Goal: Information Seeking & Learning: Learn about a topic

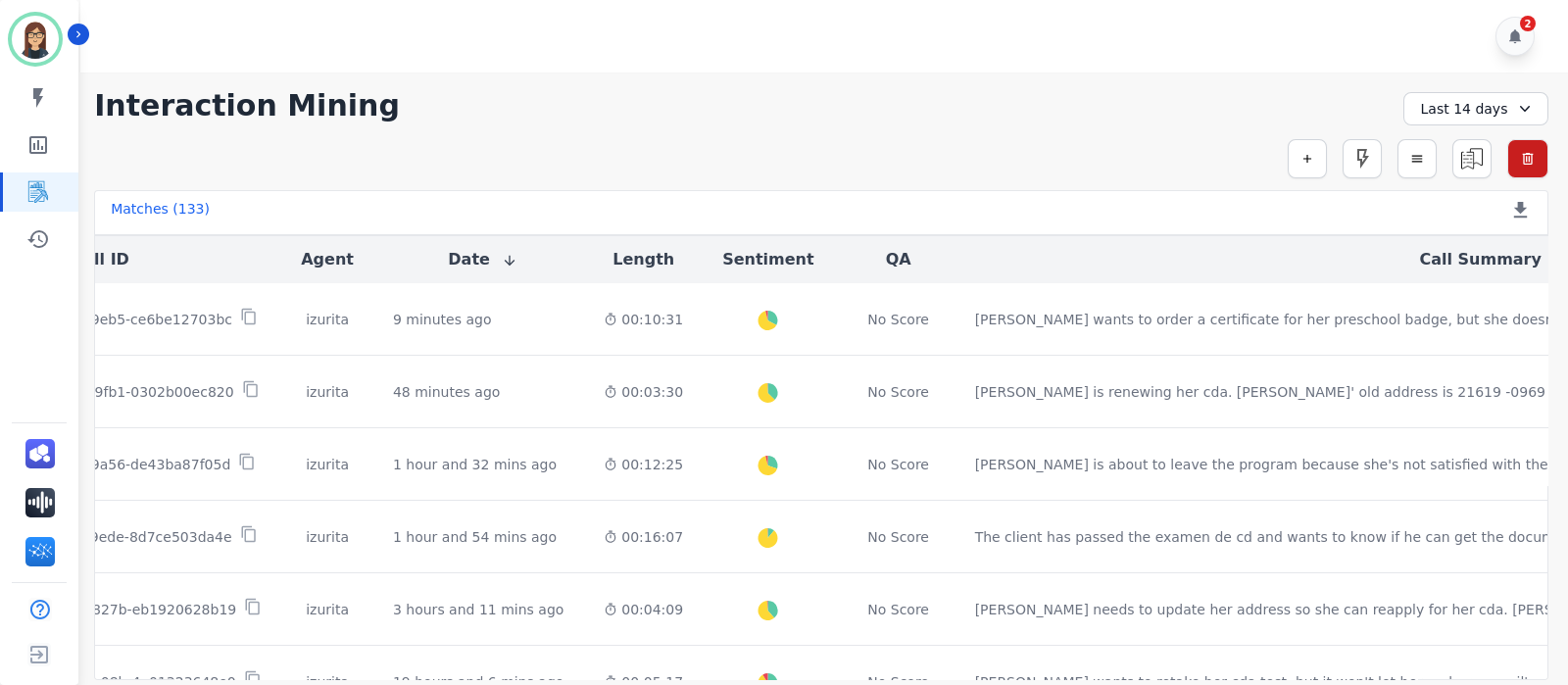
scroll to position [0, 191]
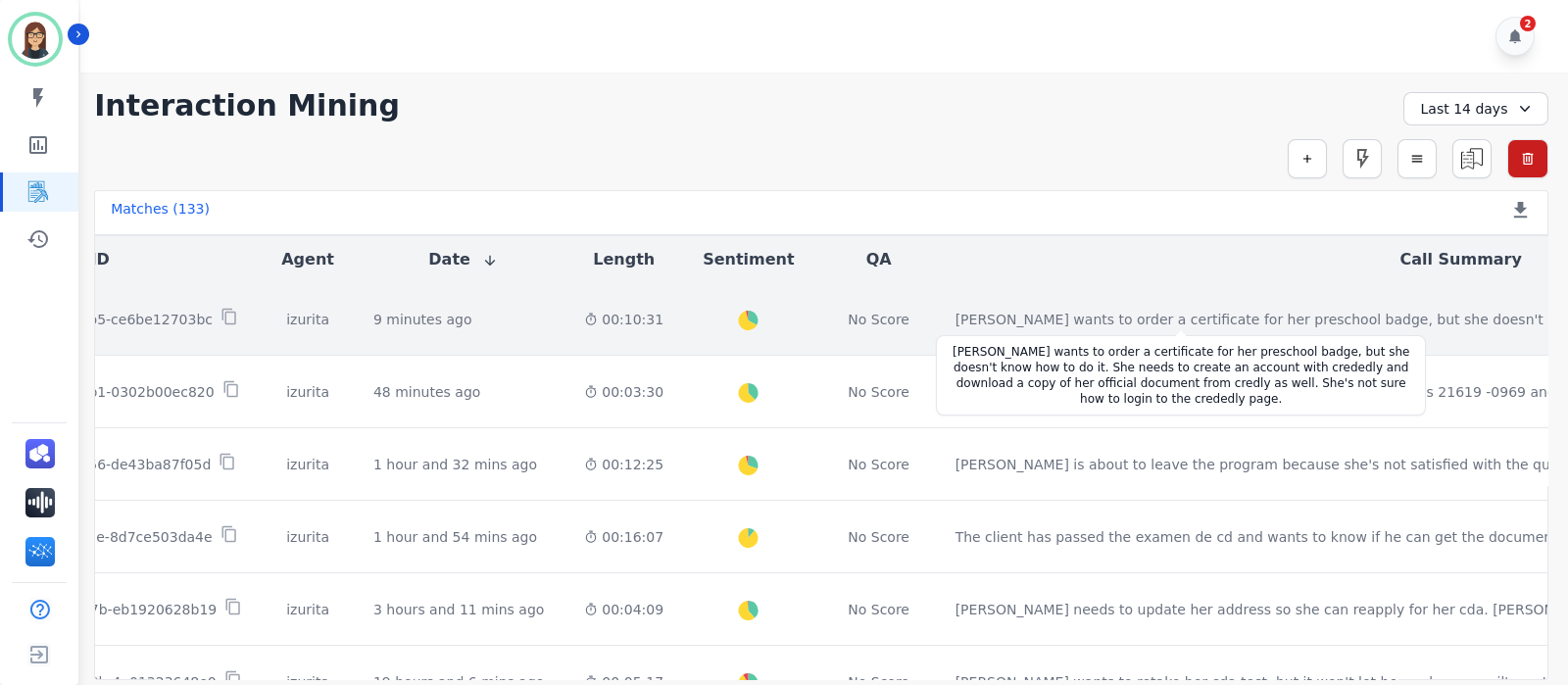
click at [1020, 313] on div "Alicia wants to order a certificate for her preschool badge, but she doesn't kn…" at bounding box center [1336, 320] width 762 height 20
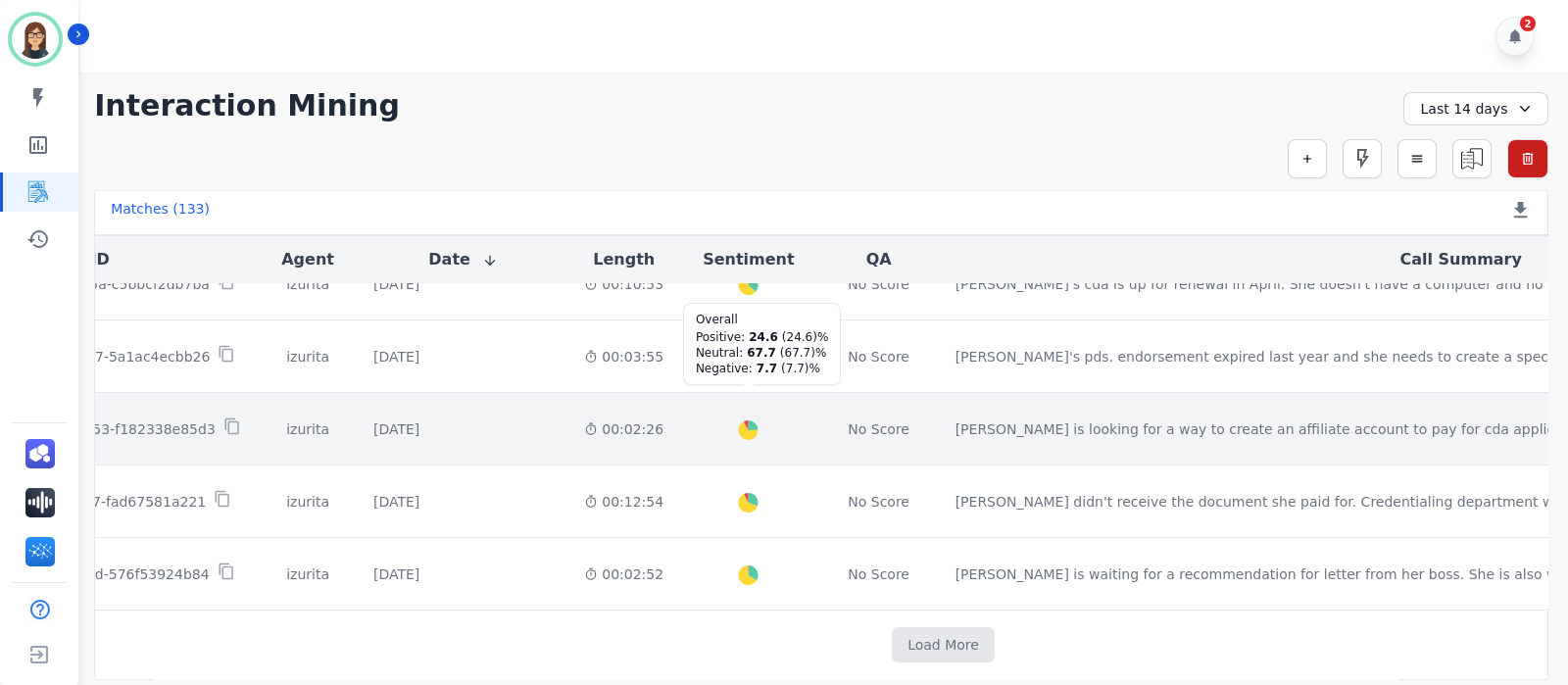
scroll to position [1126, 191]
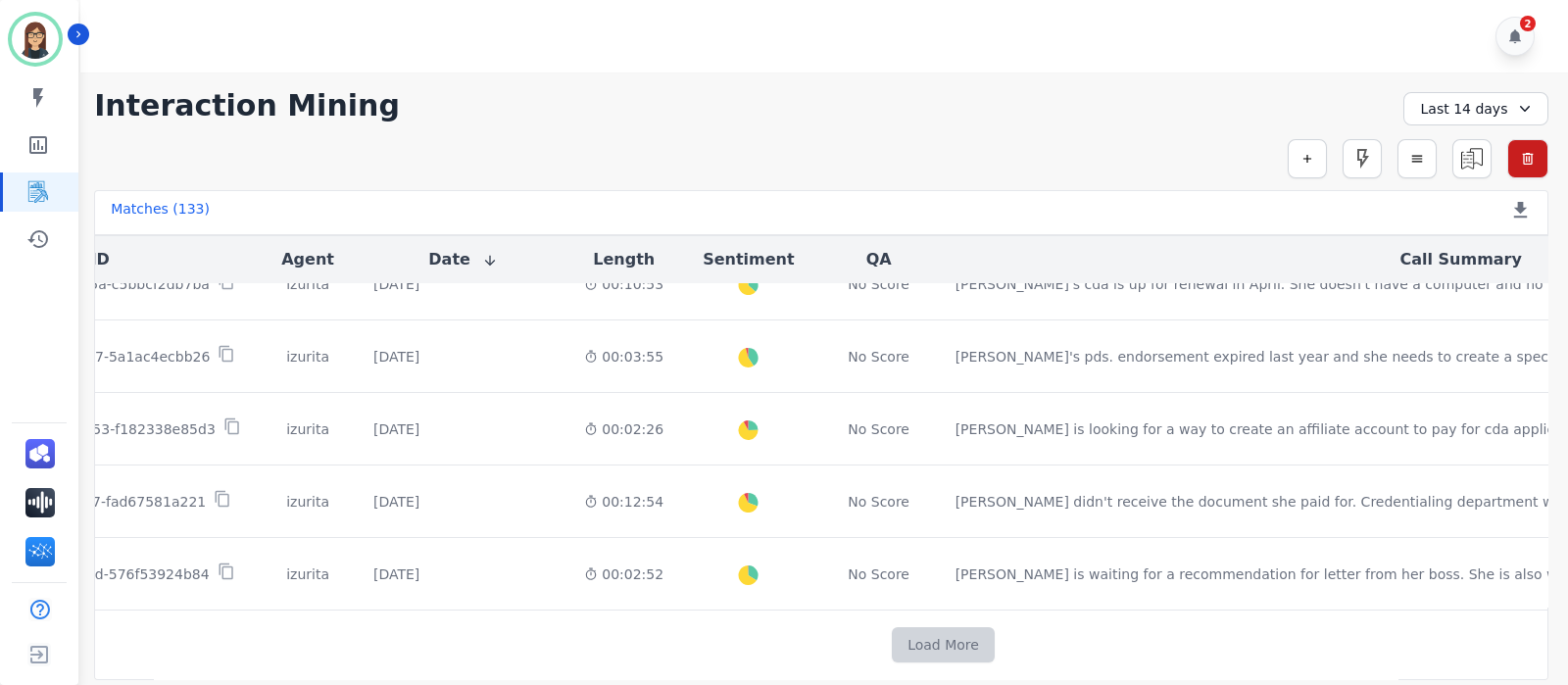
click at [892, 639] on button "Load More" at bounding box center [944, 645] width 103 height 36
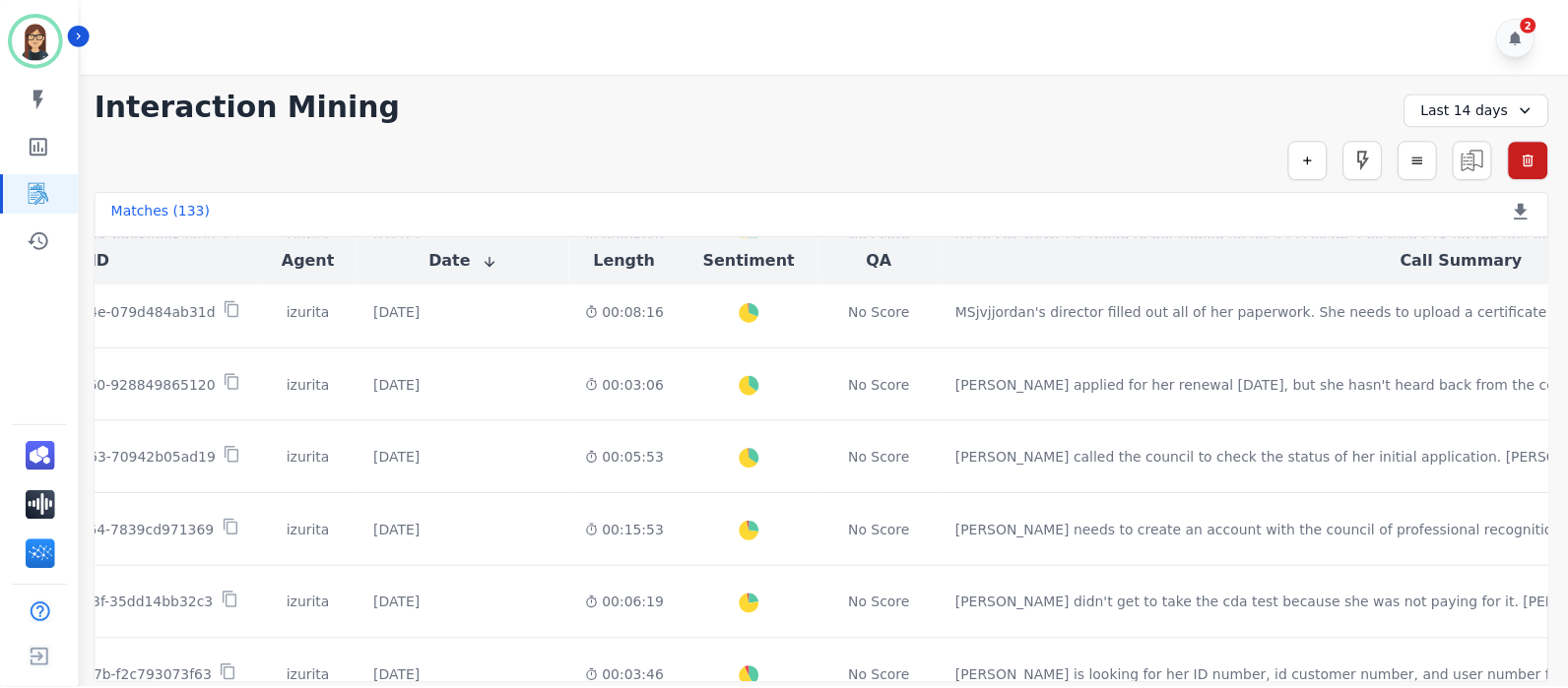
scroll to position [1993, 192]
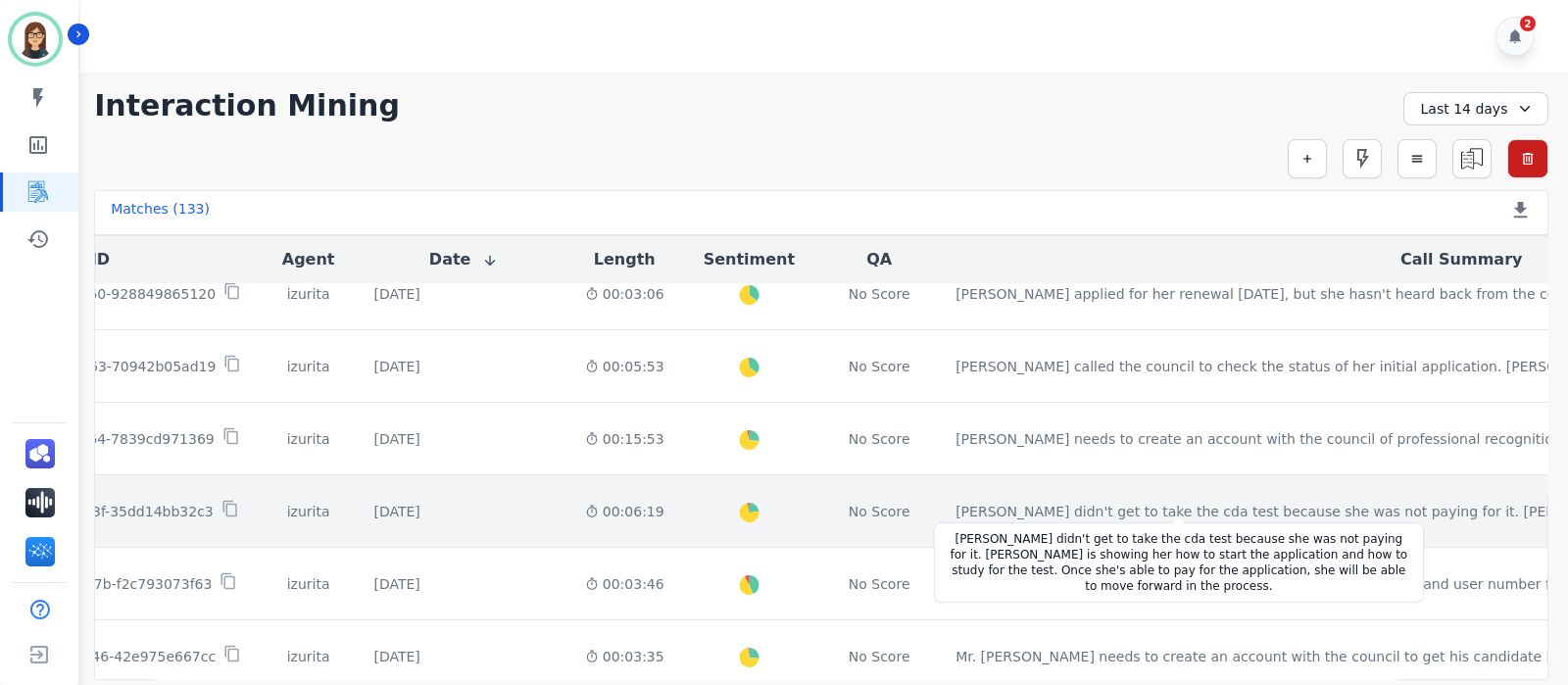
click at [1244, 502] on div "Najaria didn't get to take the cda test because she was not paying for it. Bell…" at bounding box center [1371, 512] width 831 height 20
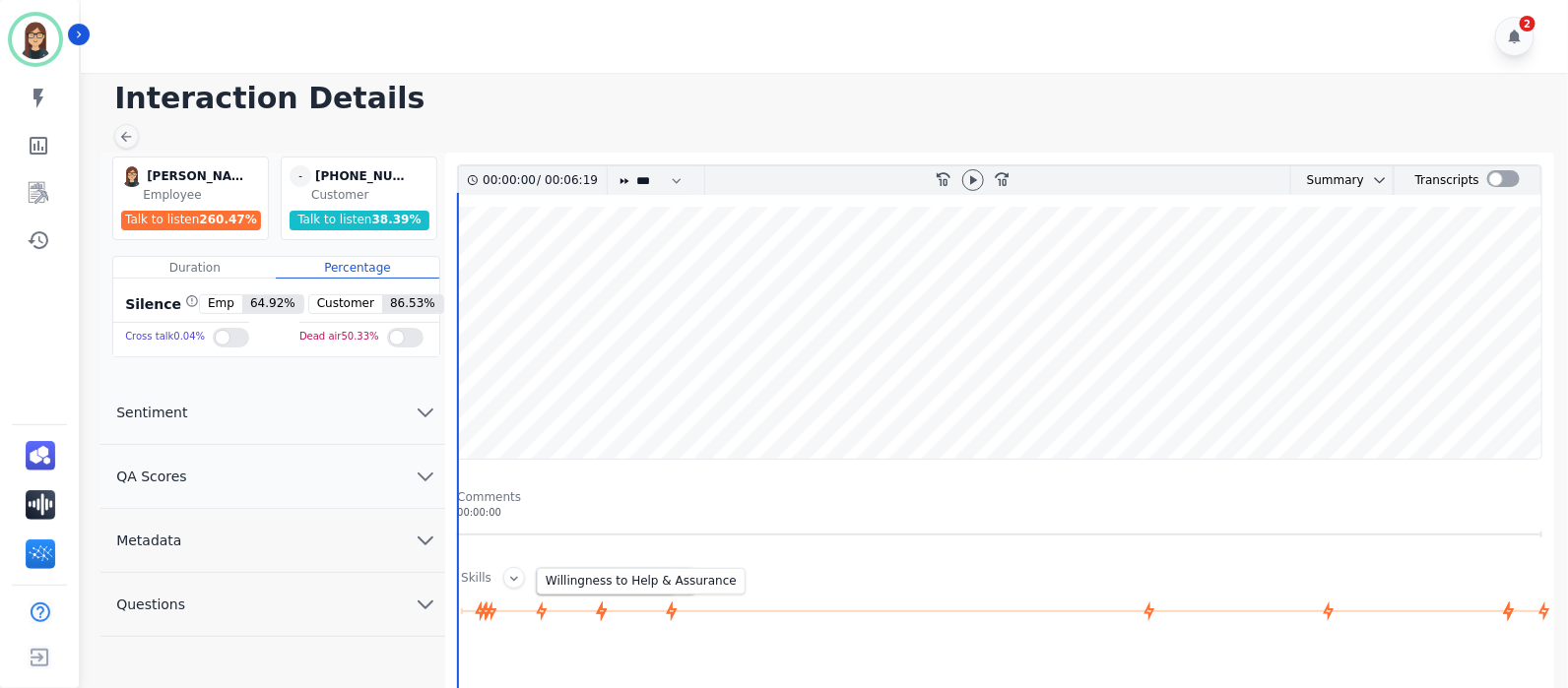
click at [596, 609] on icon at bounding box center [602, 611] width 22 height 22
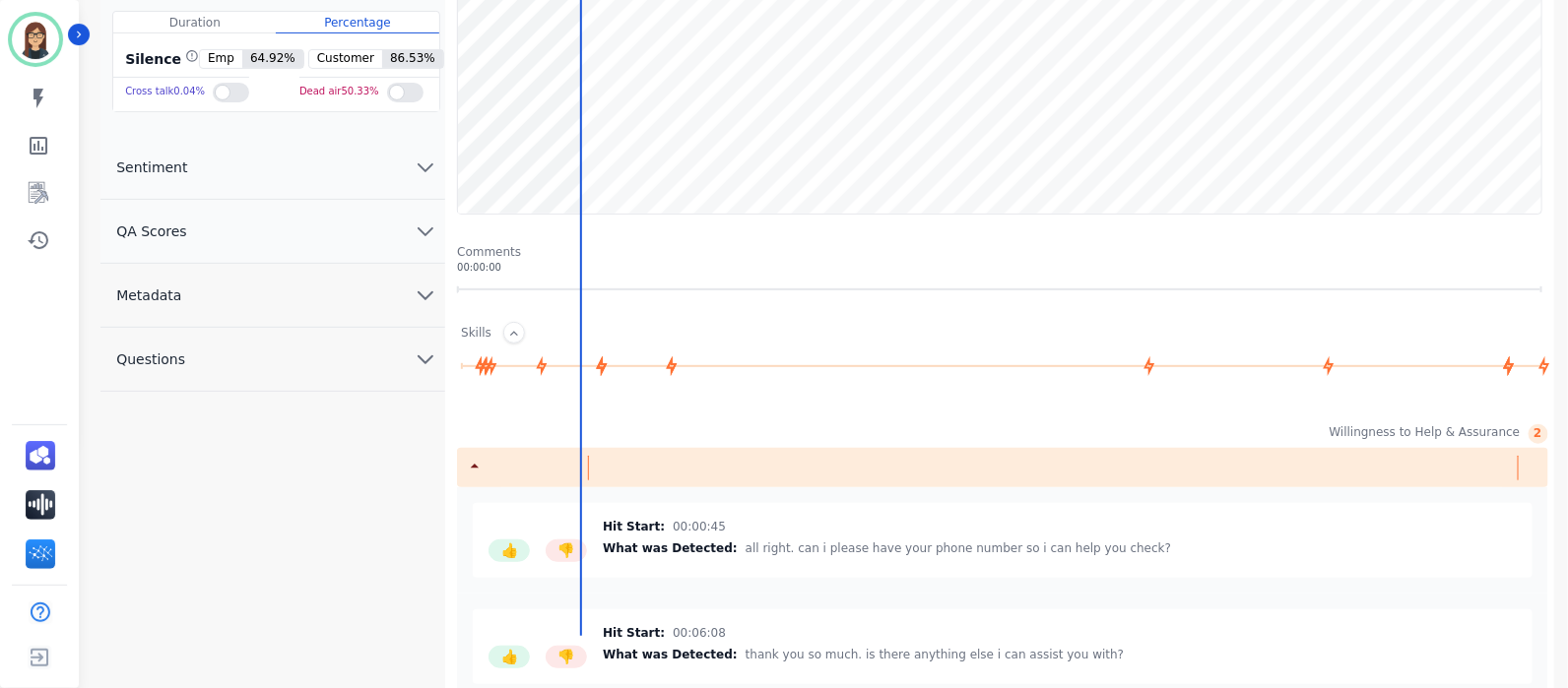
scroll to position [370, 0]
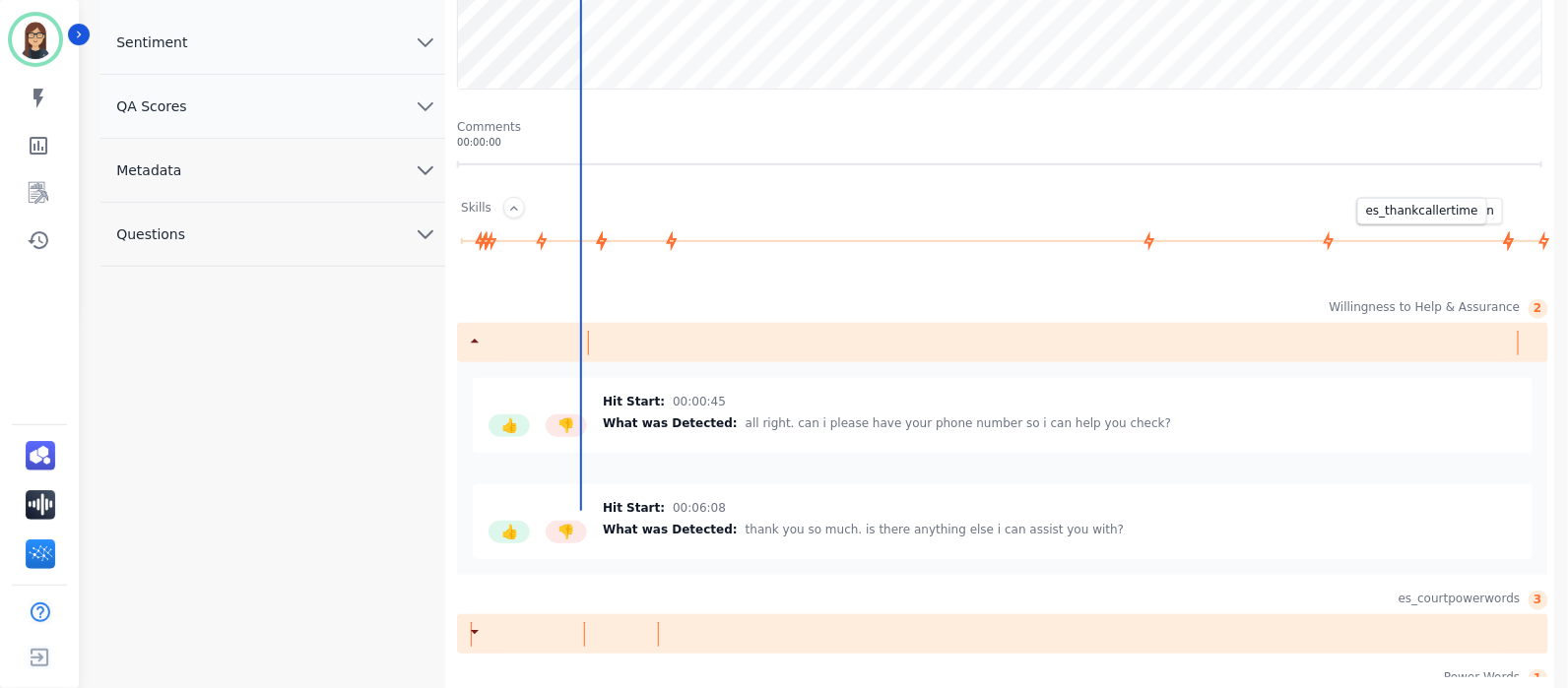
click at [1505, 242] on icon at bounding box center [1508, 241] width 11 height 20
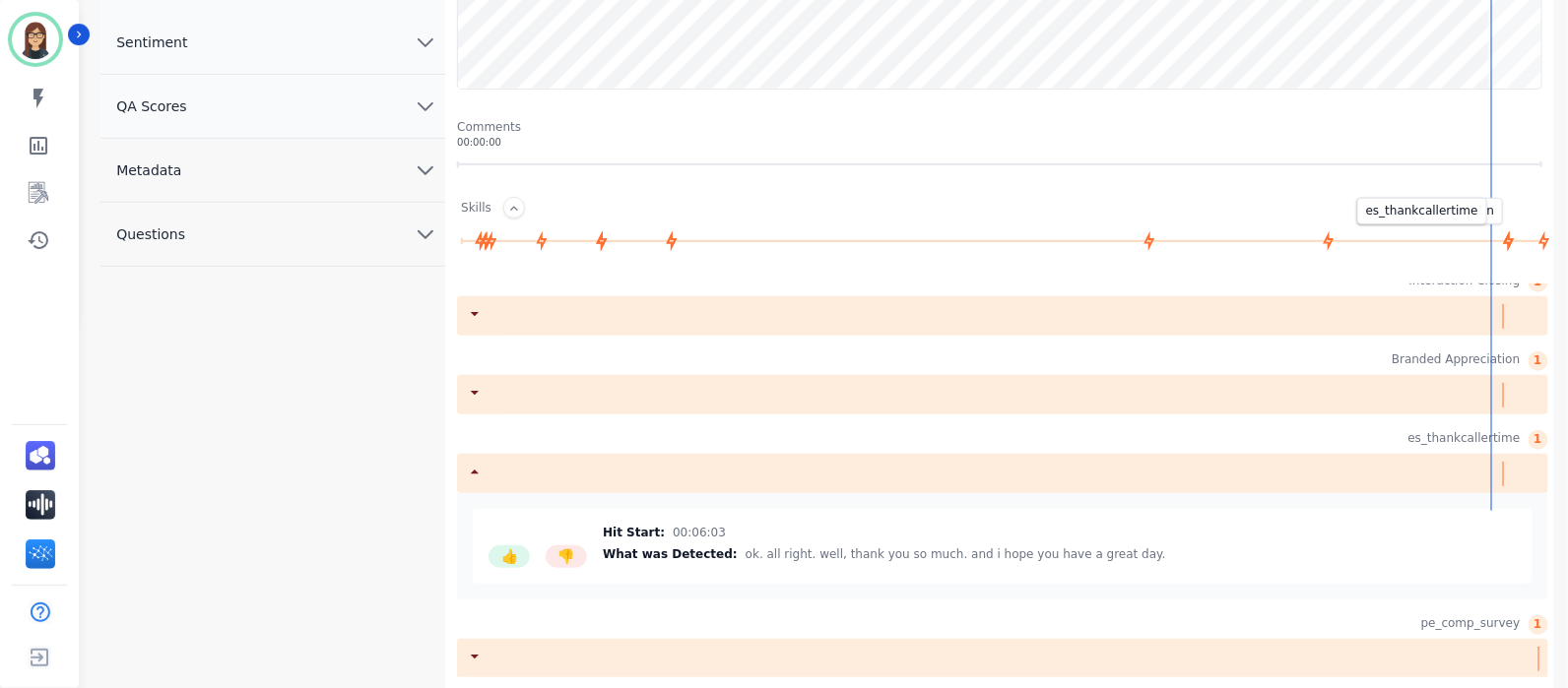
scroll to position [1130, 0]
click at [1547, 239] on icon at bounding box center [1544, 241] width 11 height 20
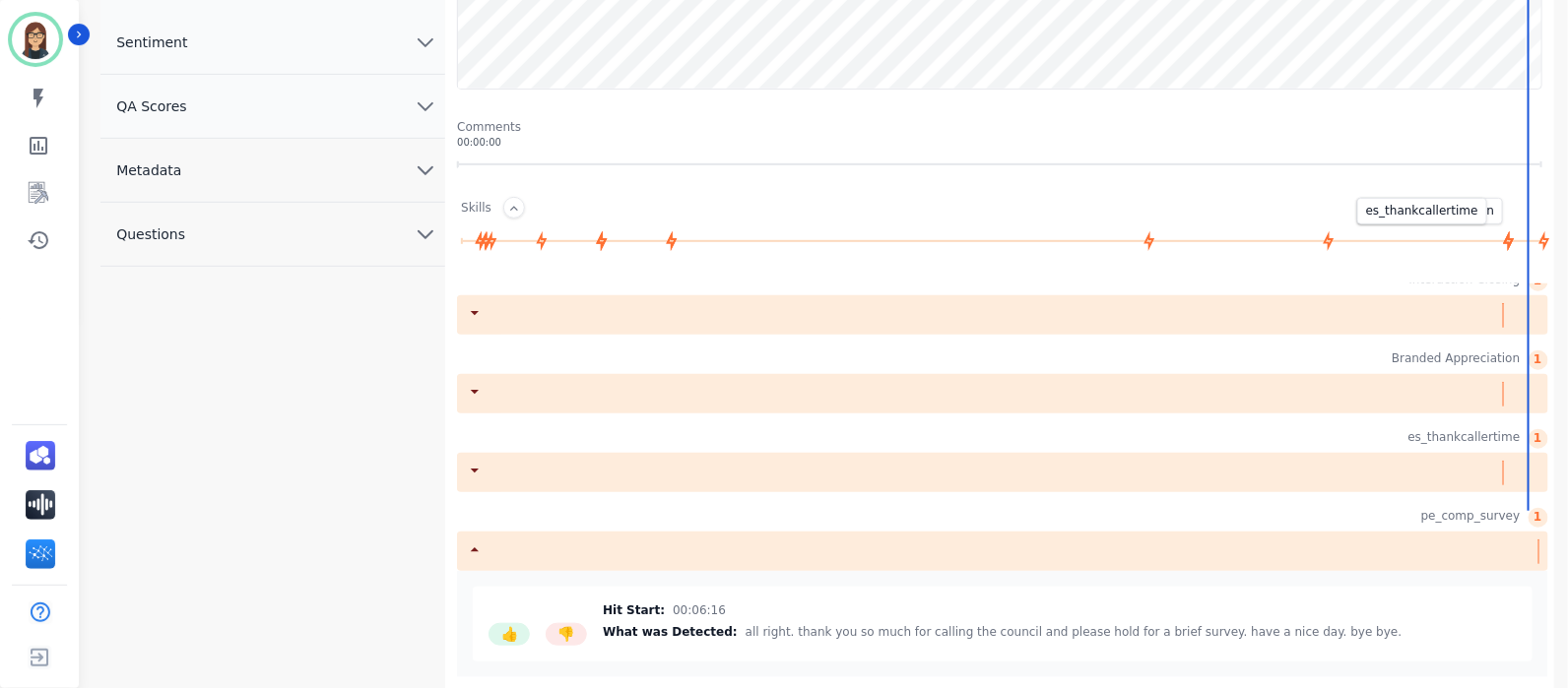
click at [1507, 244] on icon at bounding box center [1509, 241] width 22 height 22
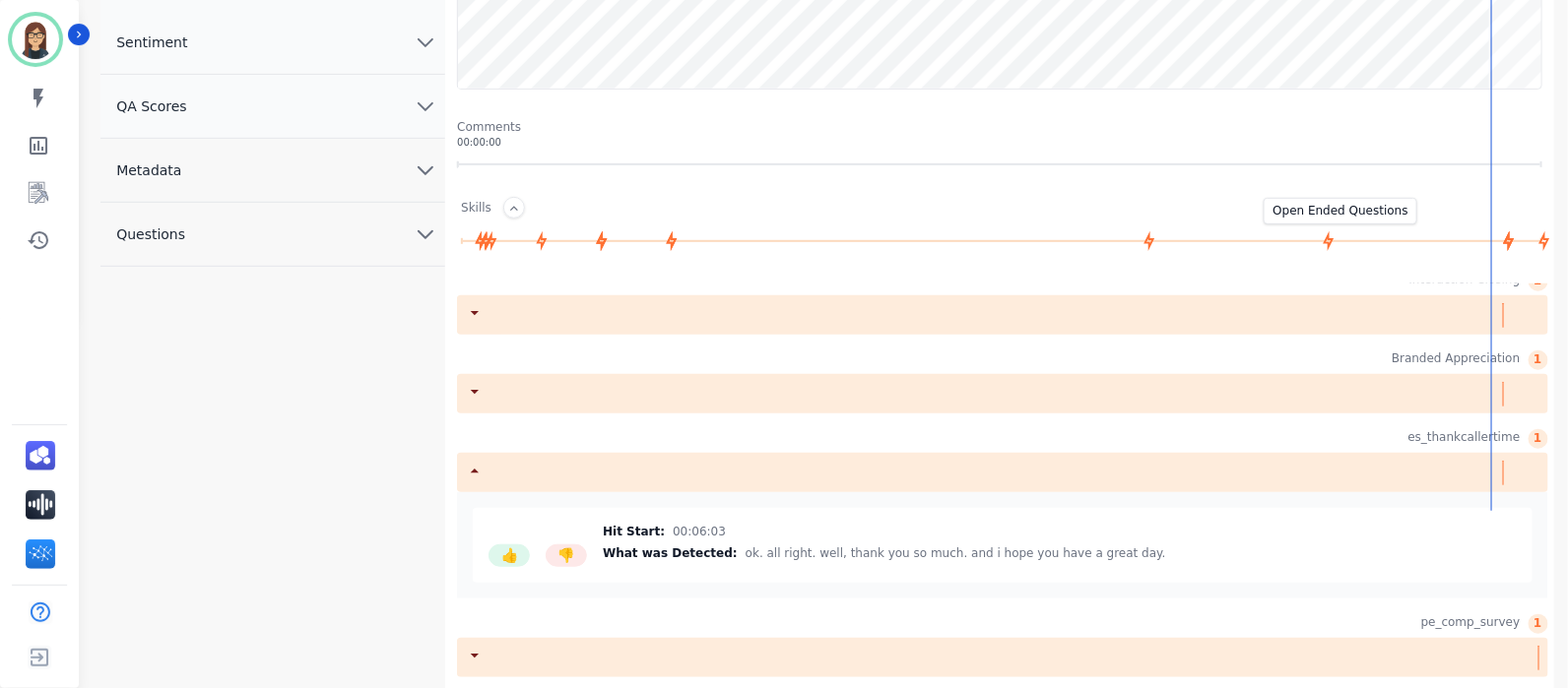
click at [1329, 247] on icon at bounding box center [1329, 241] width 11 height 20
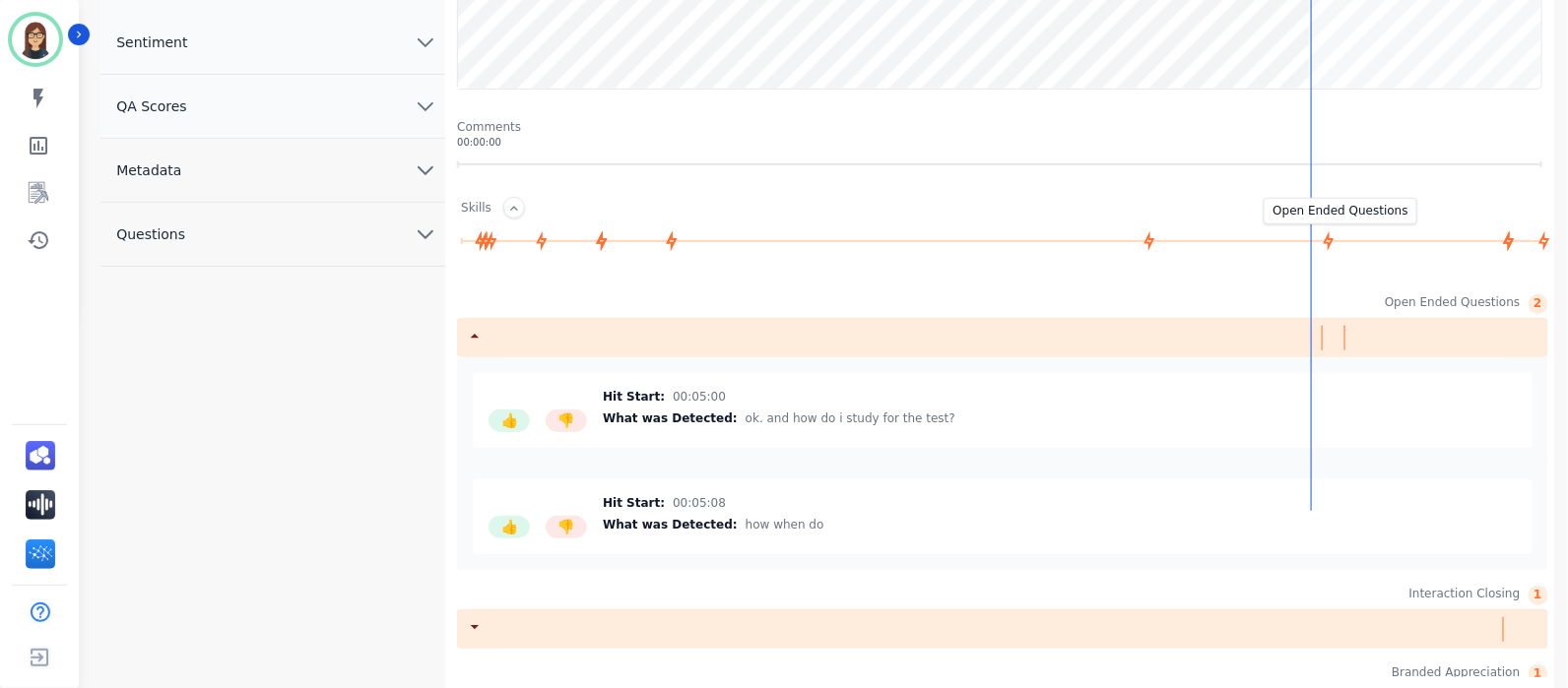
scroll to position [1025, 0]
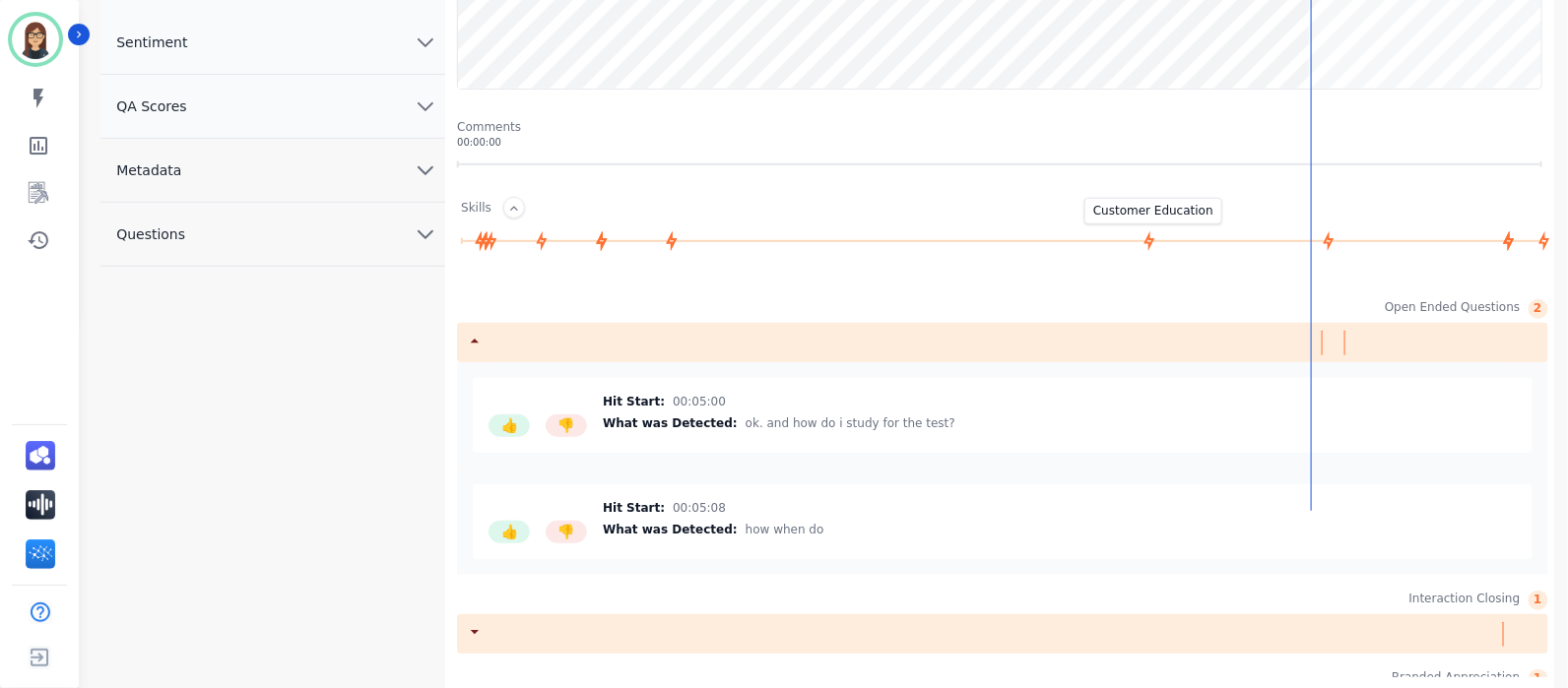
click at [1148, 244] on icon at bounding box center [1150, 241] width 22 height 22
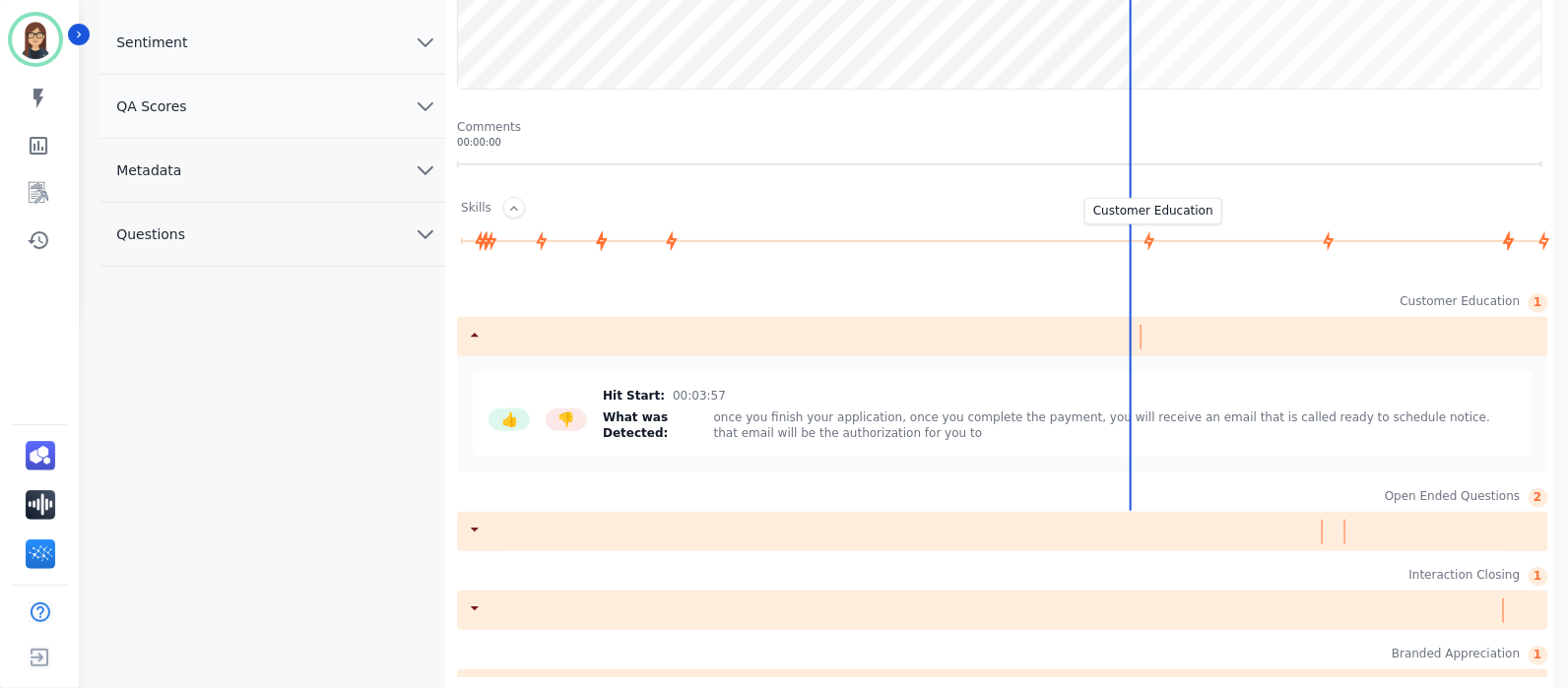
scroll to position [944, 0]
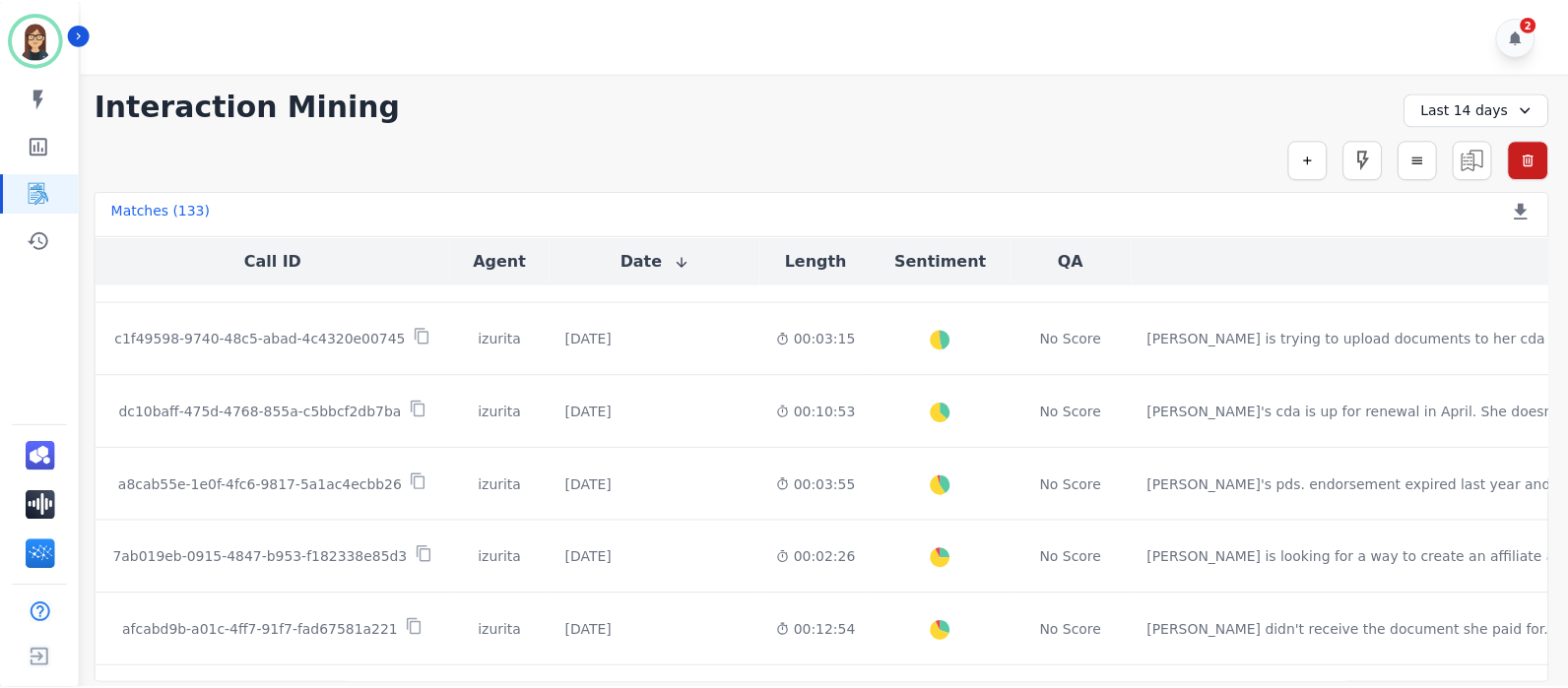
scroll to position [1143, 0]
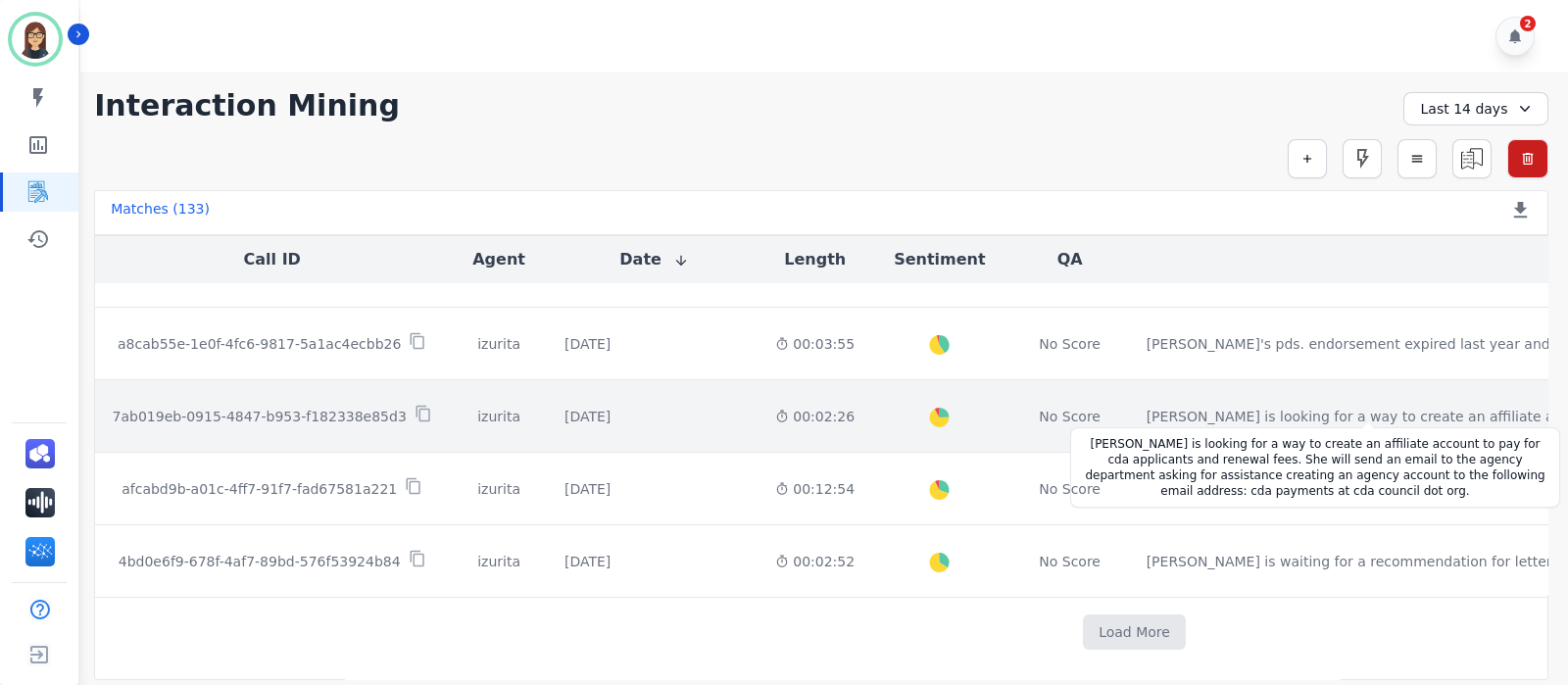
click at [1201, 413] on div "Bella is looking for a way to create an affiliate account to pay for cda applic…" at bounding box center [1528, 416] width 764 height 20
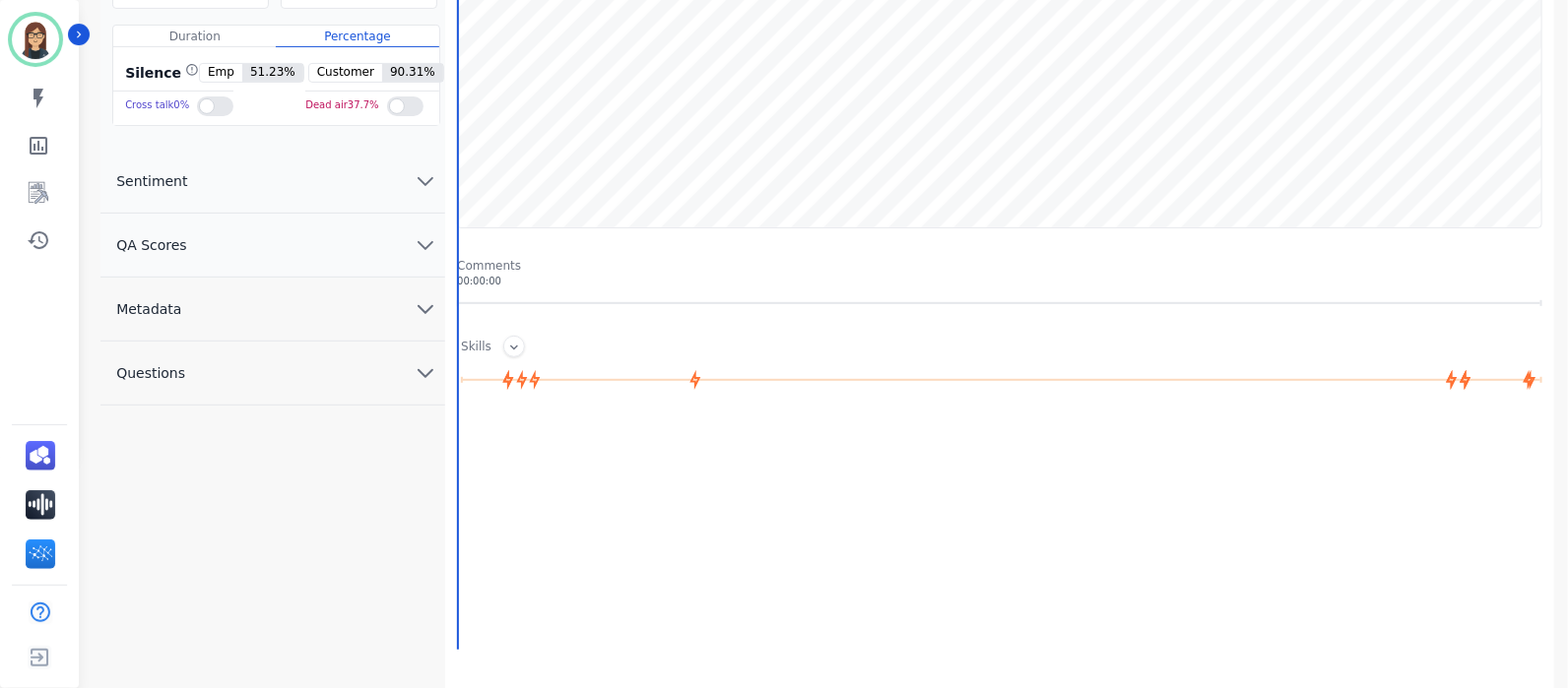
scroll to position [245, 0]
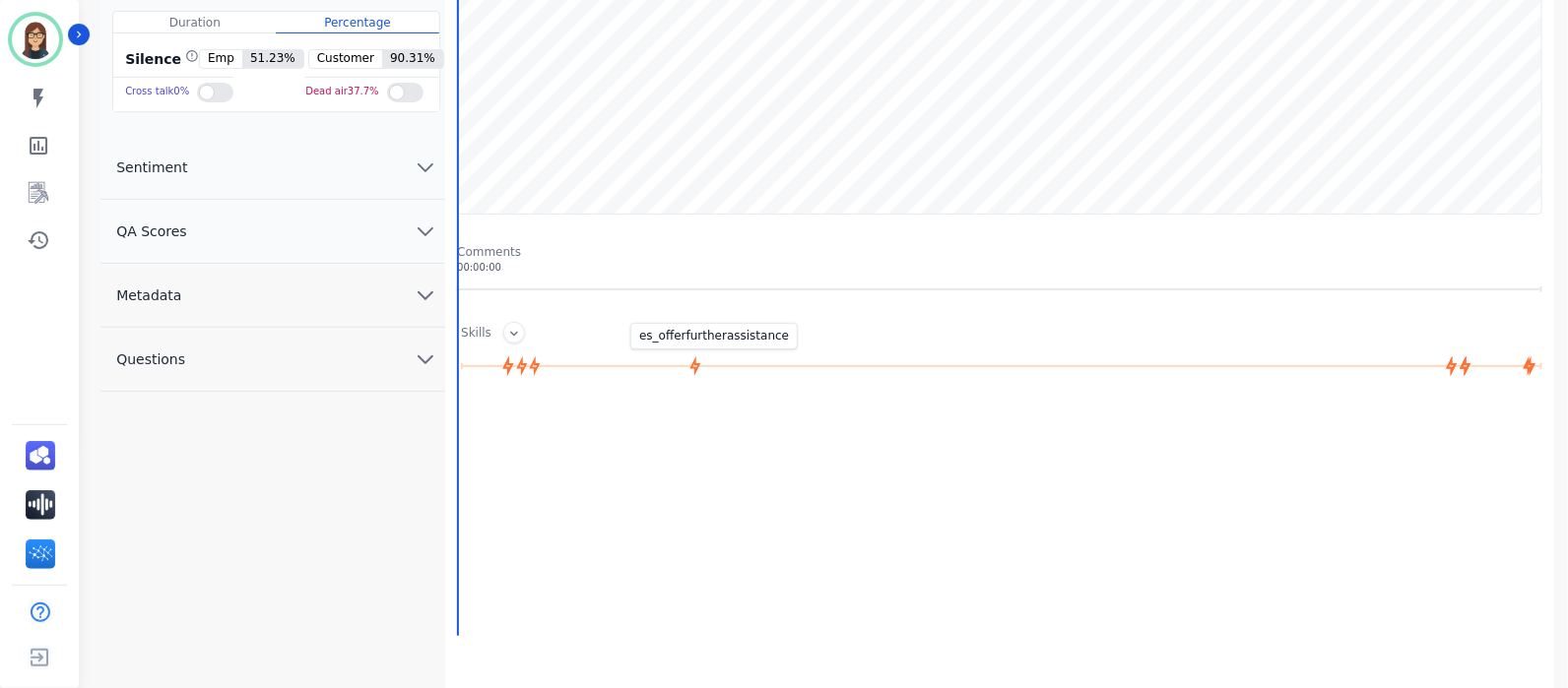
click at [691, 366] on icon at bounding box center [695, 366] width 11 height 20
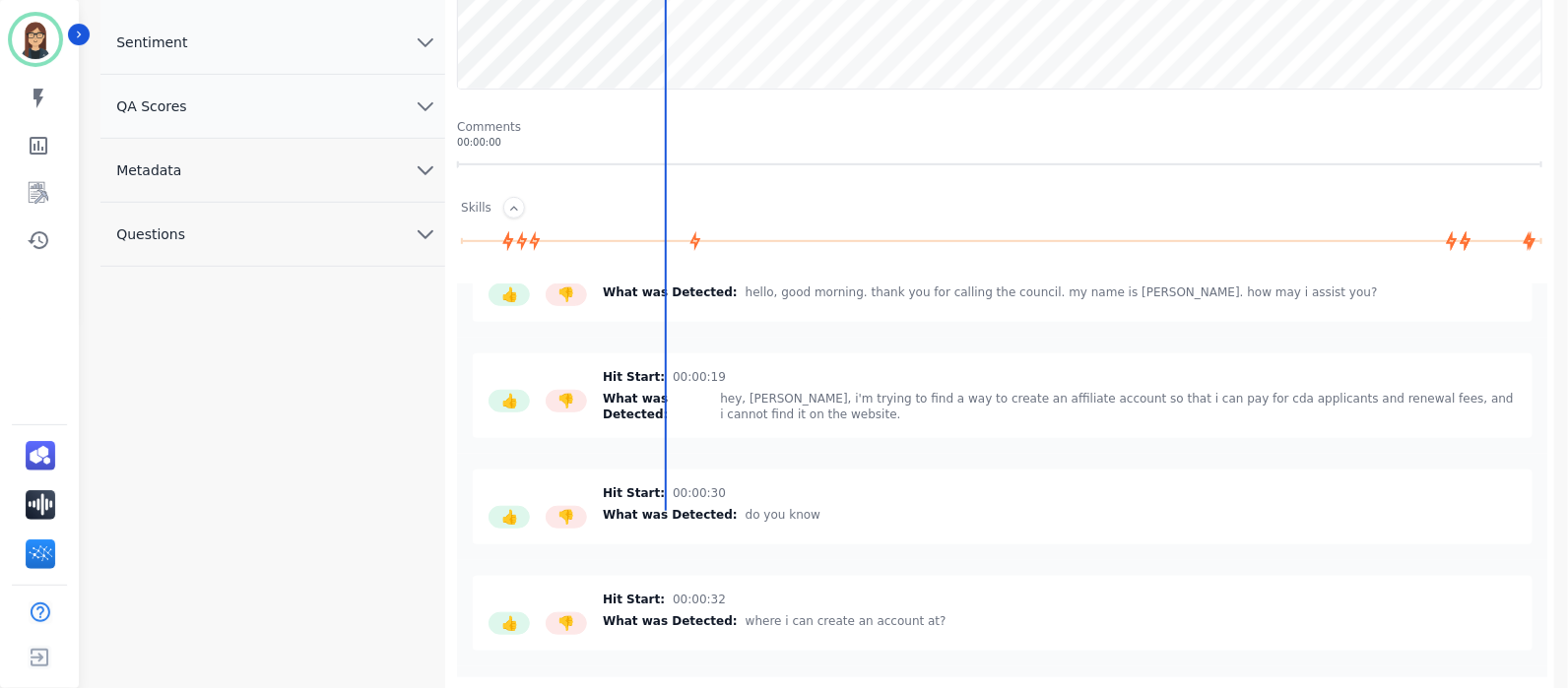
scroll to position [562, 0]
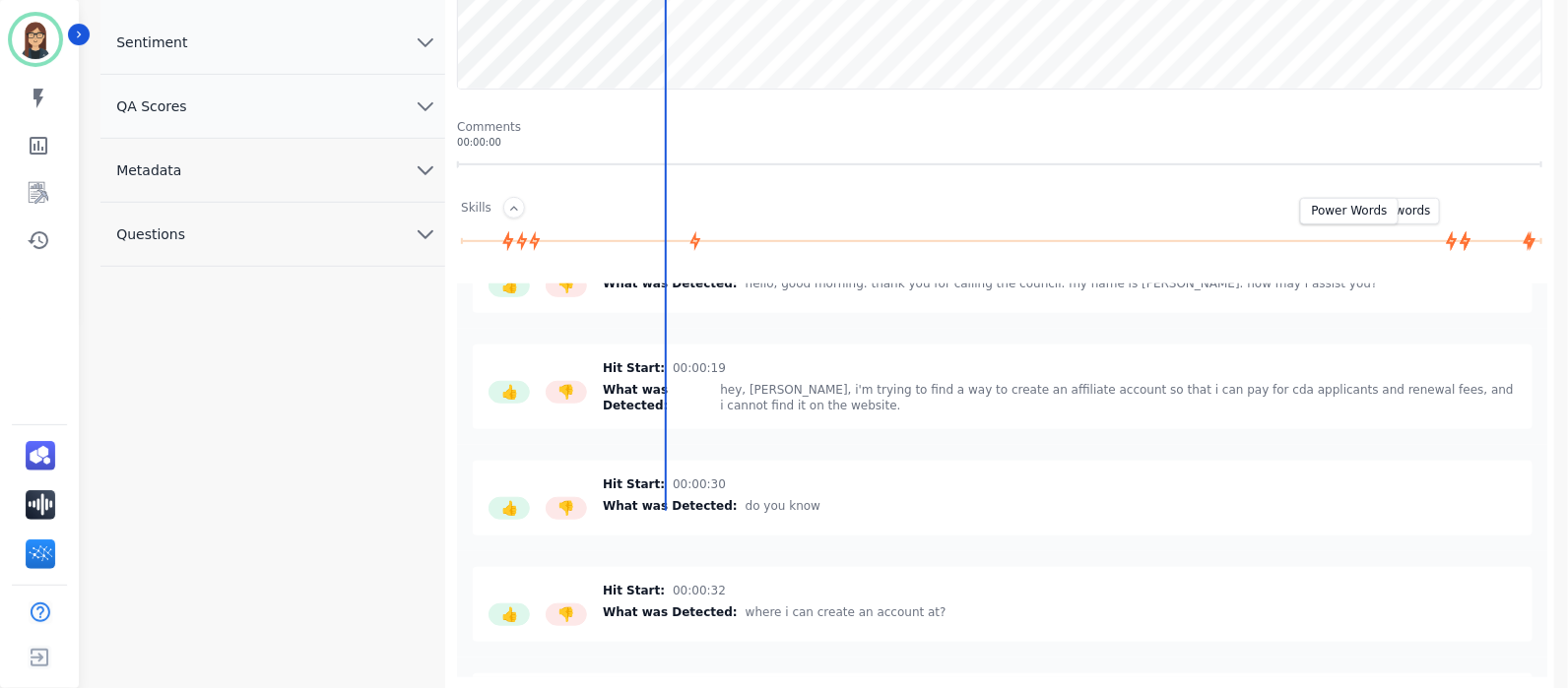
click at [1453, 242] on icon at bounding box center [1451, 241] width 11 height 20
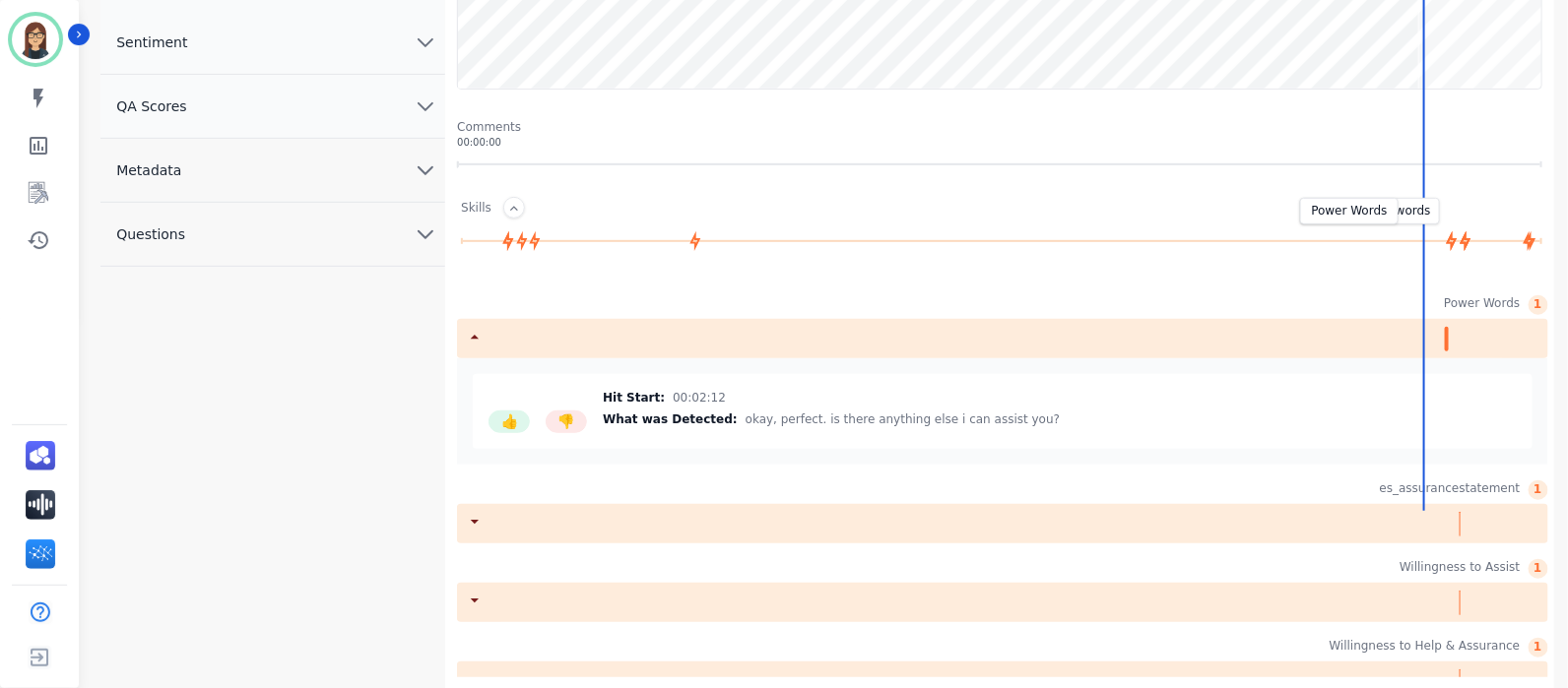
scroll to position [472, 0]
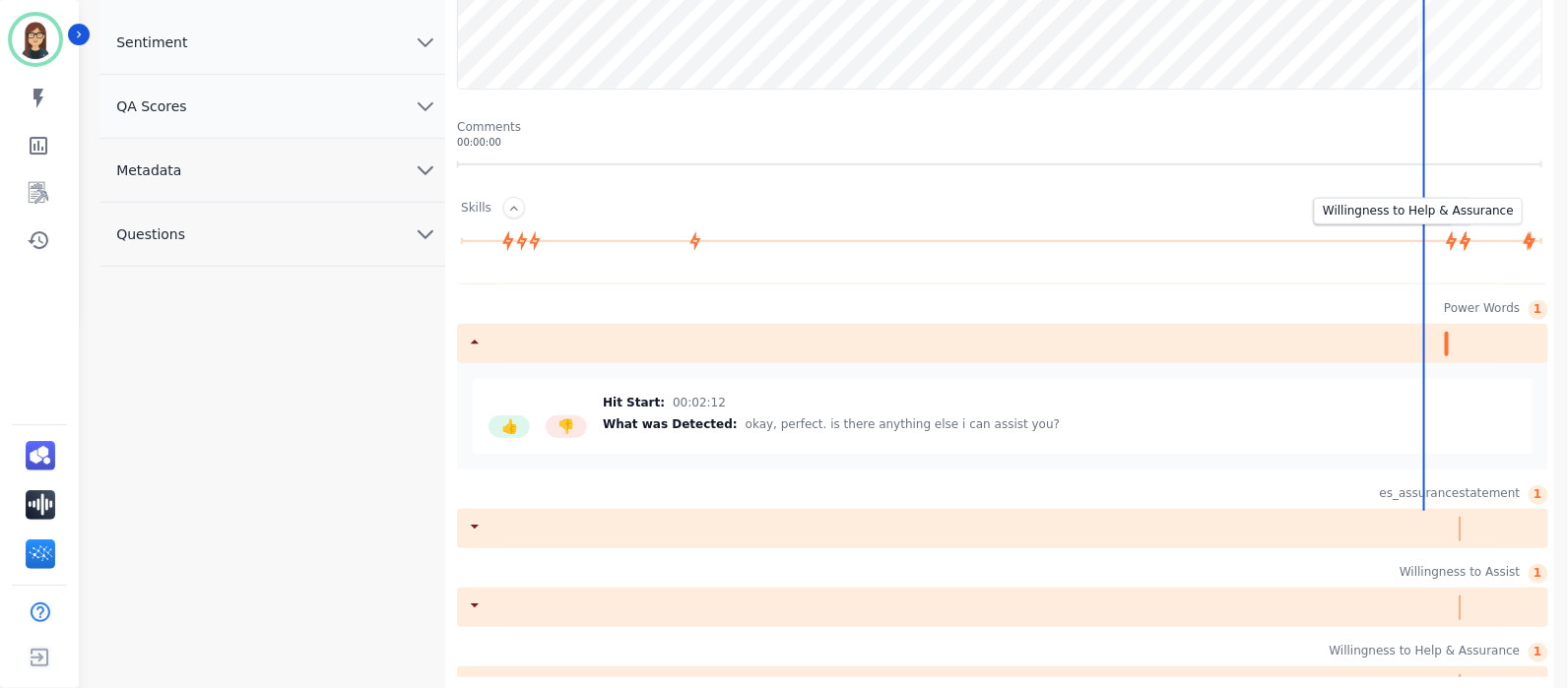
click at [1469, 244] on icon at bounding box center [1466, 241] width 22 height 22
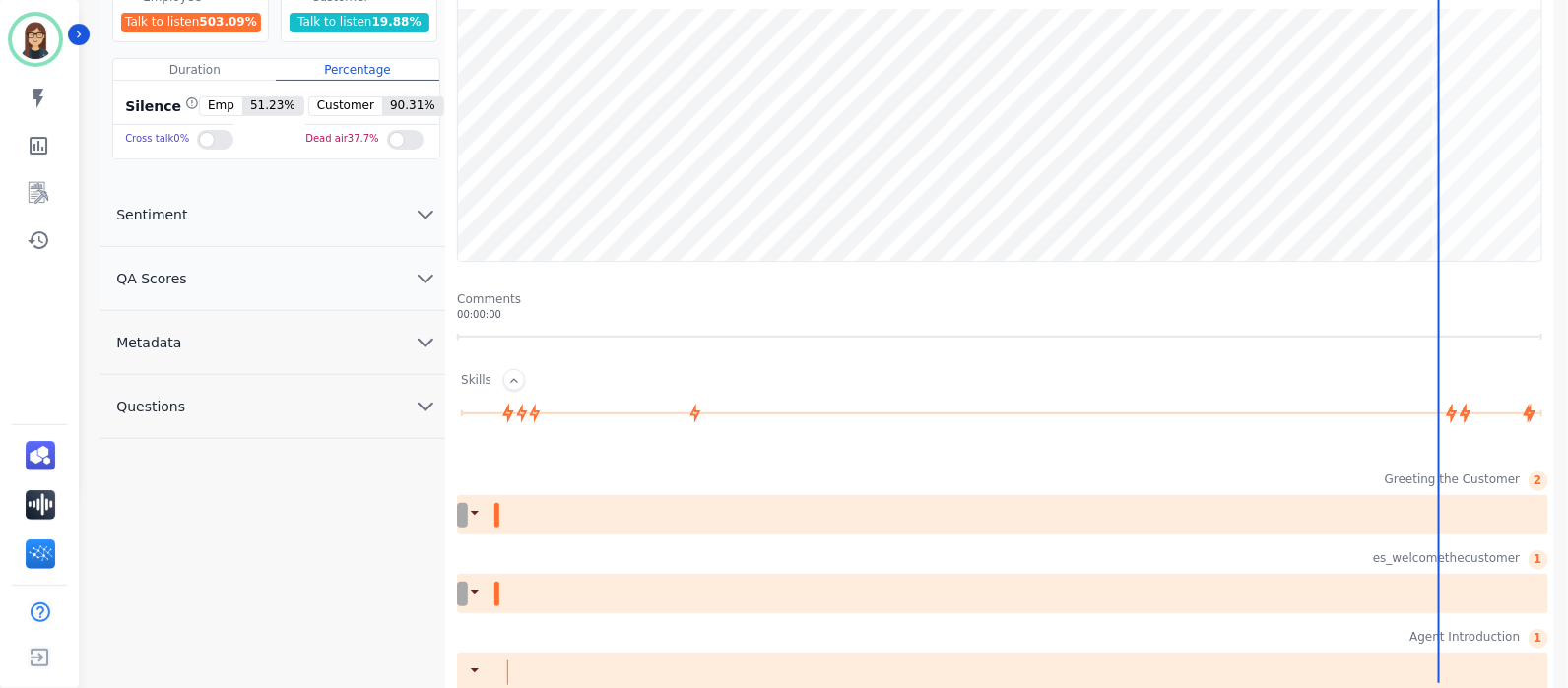
scroll to position [0, 0]
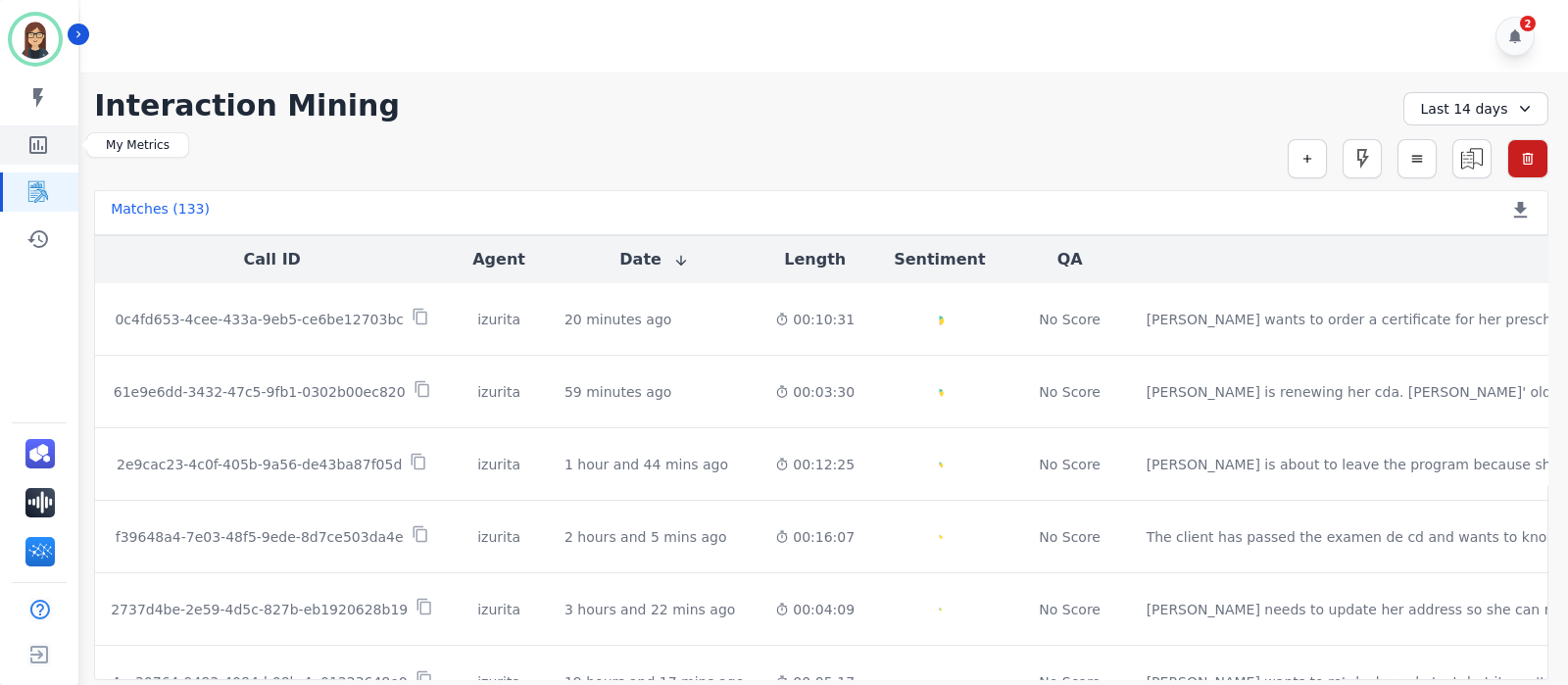
click at [45, 151] on icon "Sidebar" at bounding box center [39, 145] width 18 height 18
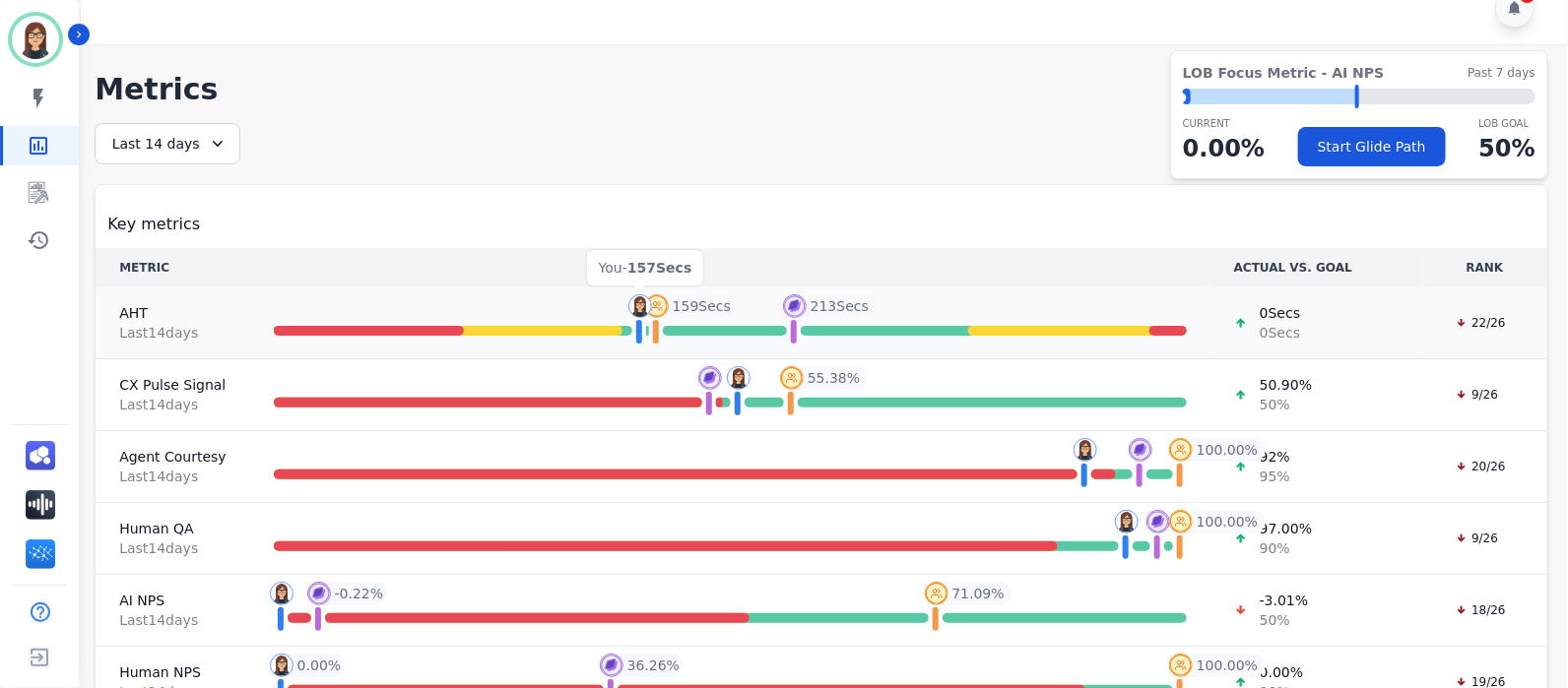
scroll to position [57, 0]
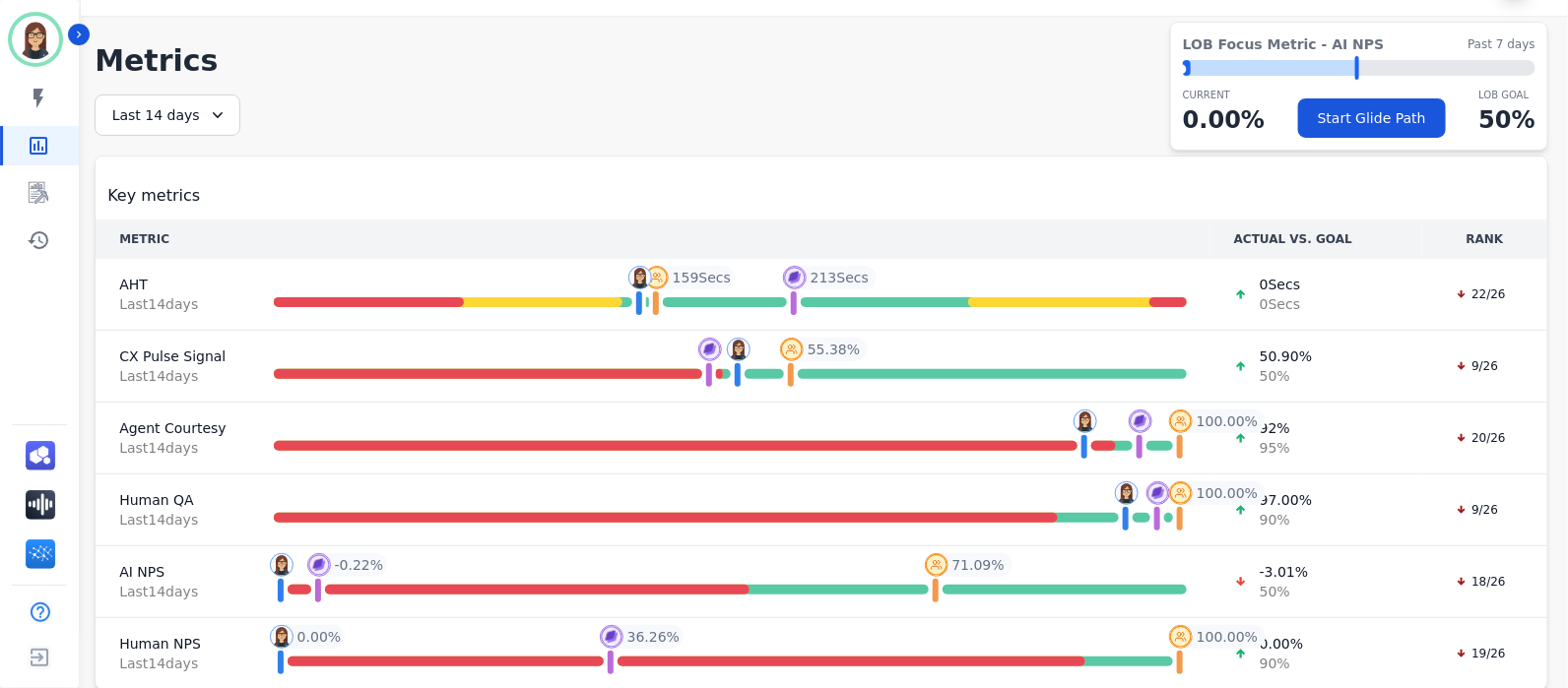
click at [179, 117] on div "Last 14 days" at bounding box center [167, 115] width 145 height 42
click at [172, 225] on li "Last 7 days" at bounding box center [180, 235] width 99 height 20
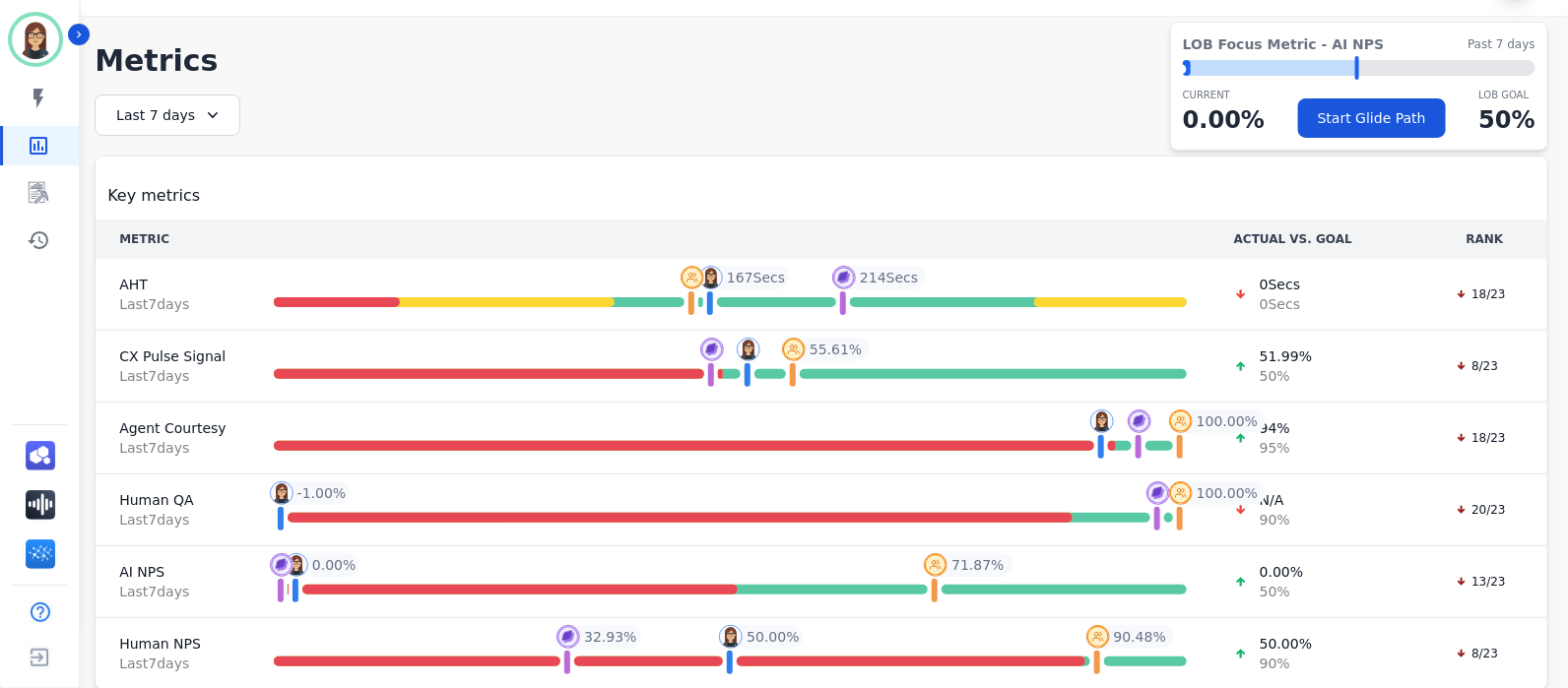
click at [799, 105] on div "**********" at bounding box center [822, 392] width 1454 height 595
click at [34, 228] on icon "Sidebar" at bounding box center [39, 240] width 24 height 24
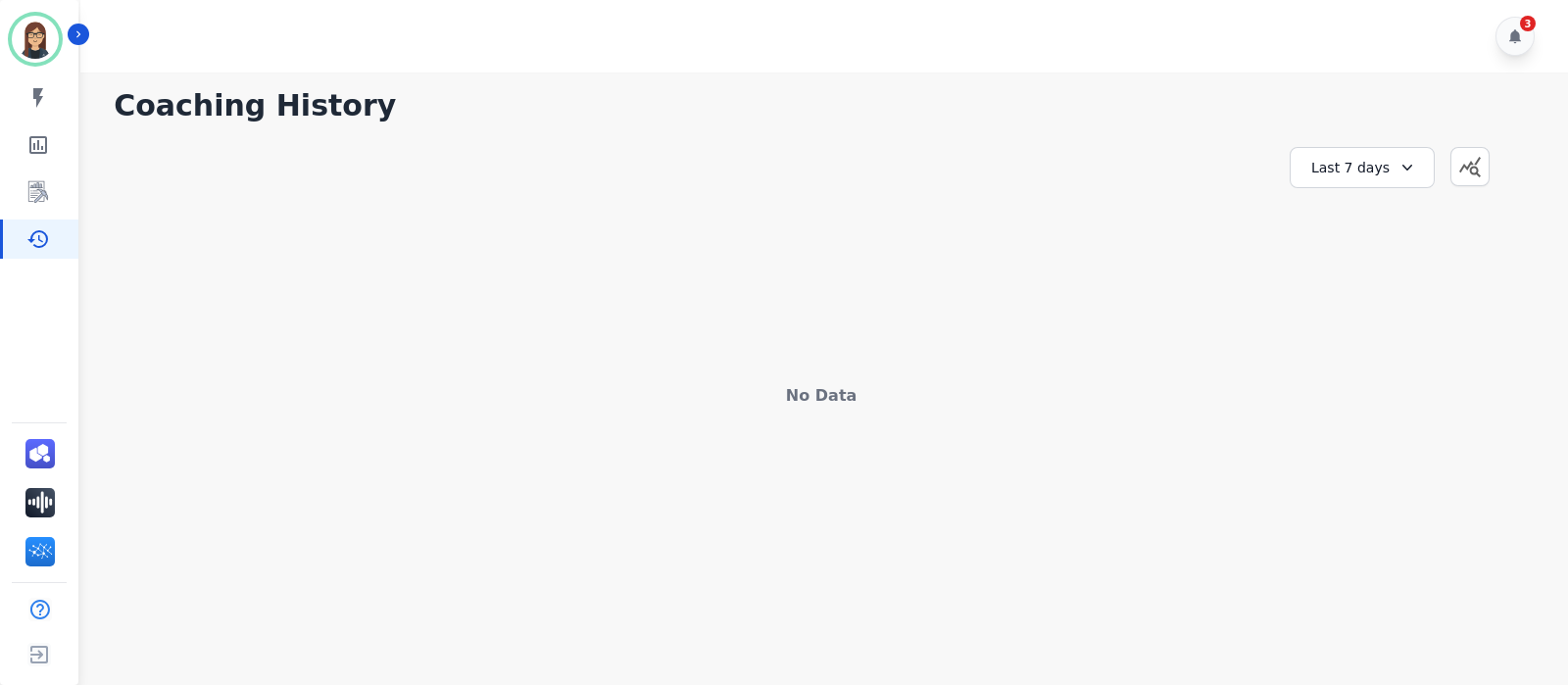
click at [1401, 170] on icon at bounding box center [1407, 168] width 20 height 20
click at [1390, 378] on li "Last 12 months" at bounding box center [1375, 392] width 98 height 40
click at [47, 95] on icon "Sidebar" at bounding box center [39, 98] width 24 height 24
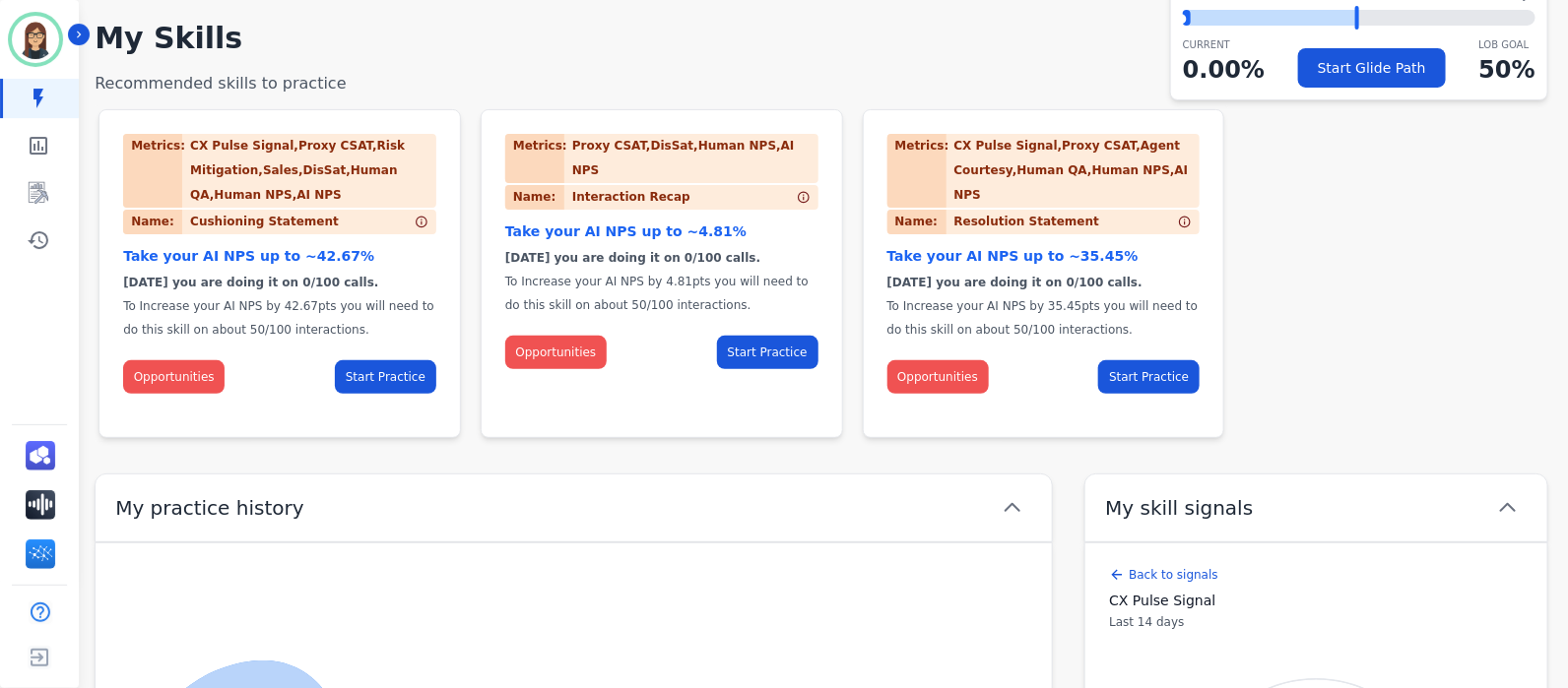
scroll to position [104, 0]
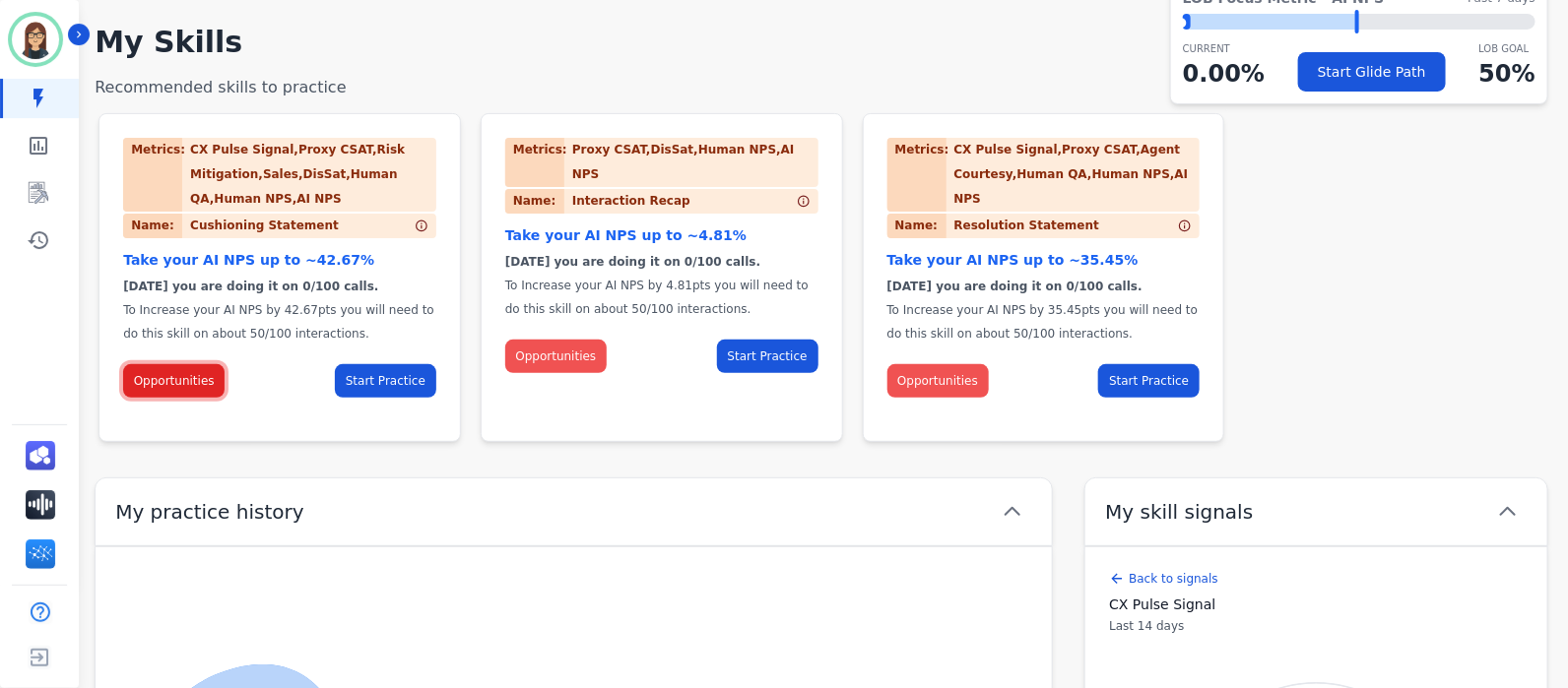
click at [166, 389] on button "Opportunities" at bounding box center [174, 381] width 102 height 34
click at [627, 283] on span "To Increase your AI NPS by 4.81pts you will need to do this skill on about 50/1…" at bounding box center [656, 298] width 304 height 38
click at [763, 341] on button "Start Practice" at bounding box center [768, 356] width 102 height 34
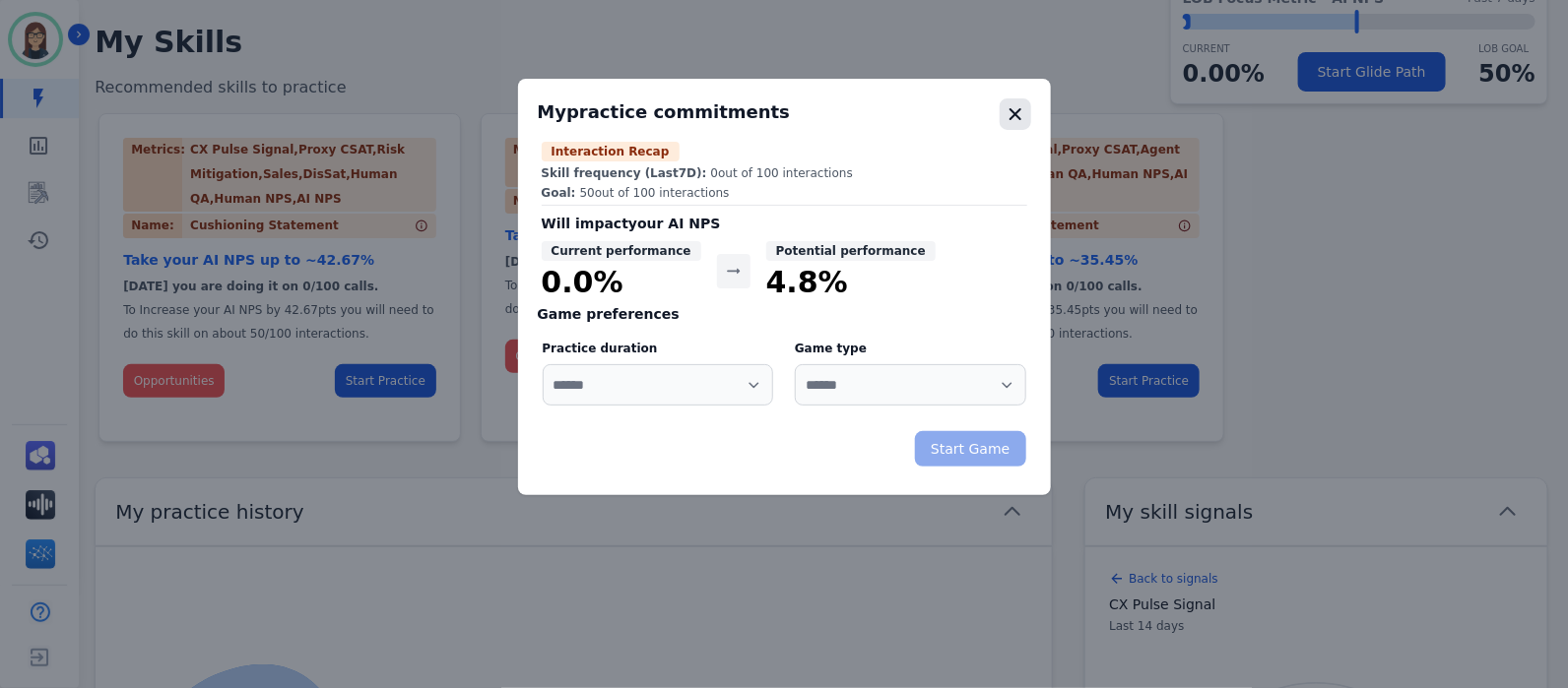
click at [1013, 115] on icon "button" at bounding box center [1016, 115] width 12 height 12
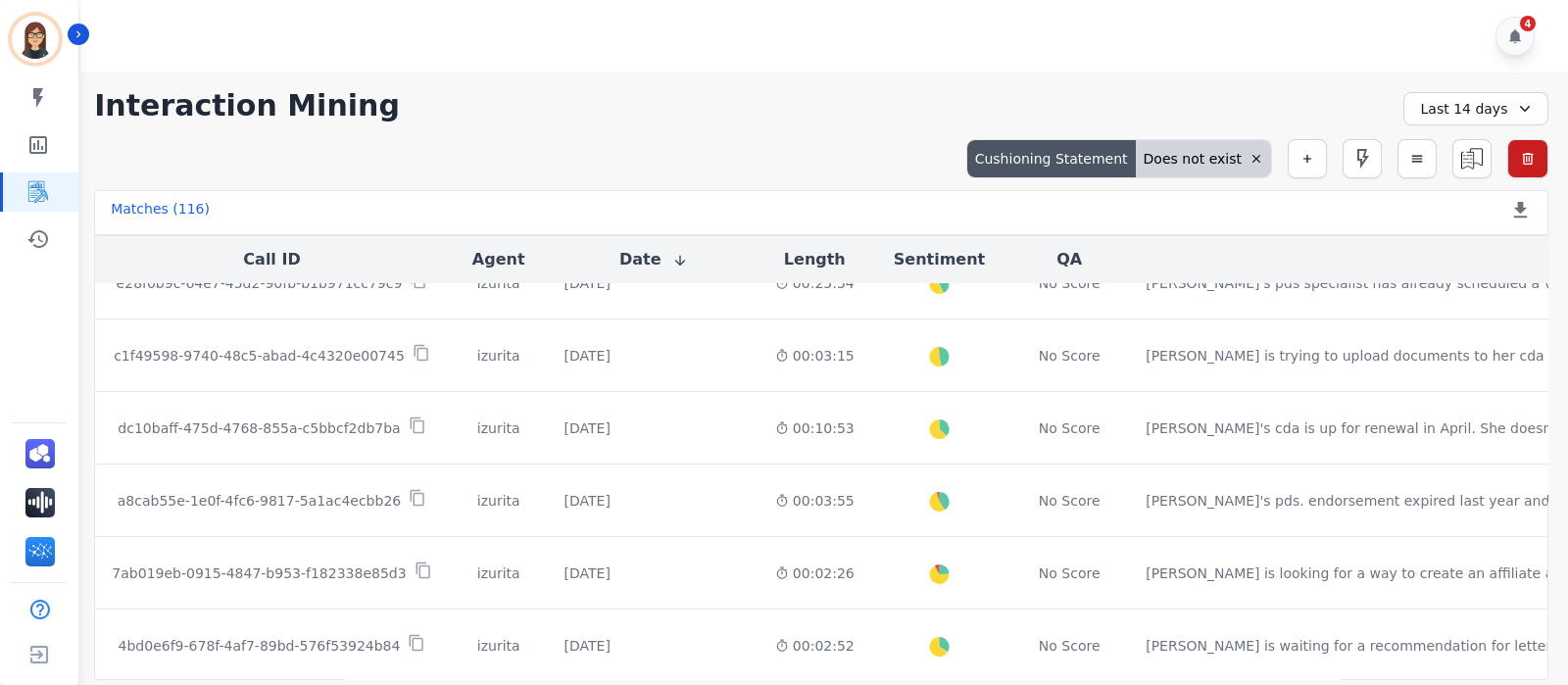
scroll to position [1138, 0]
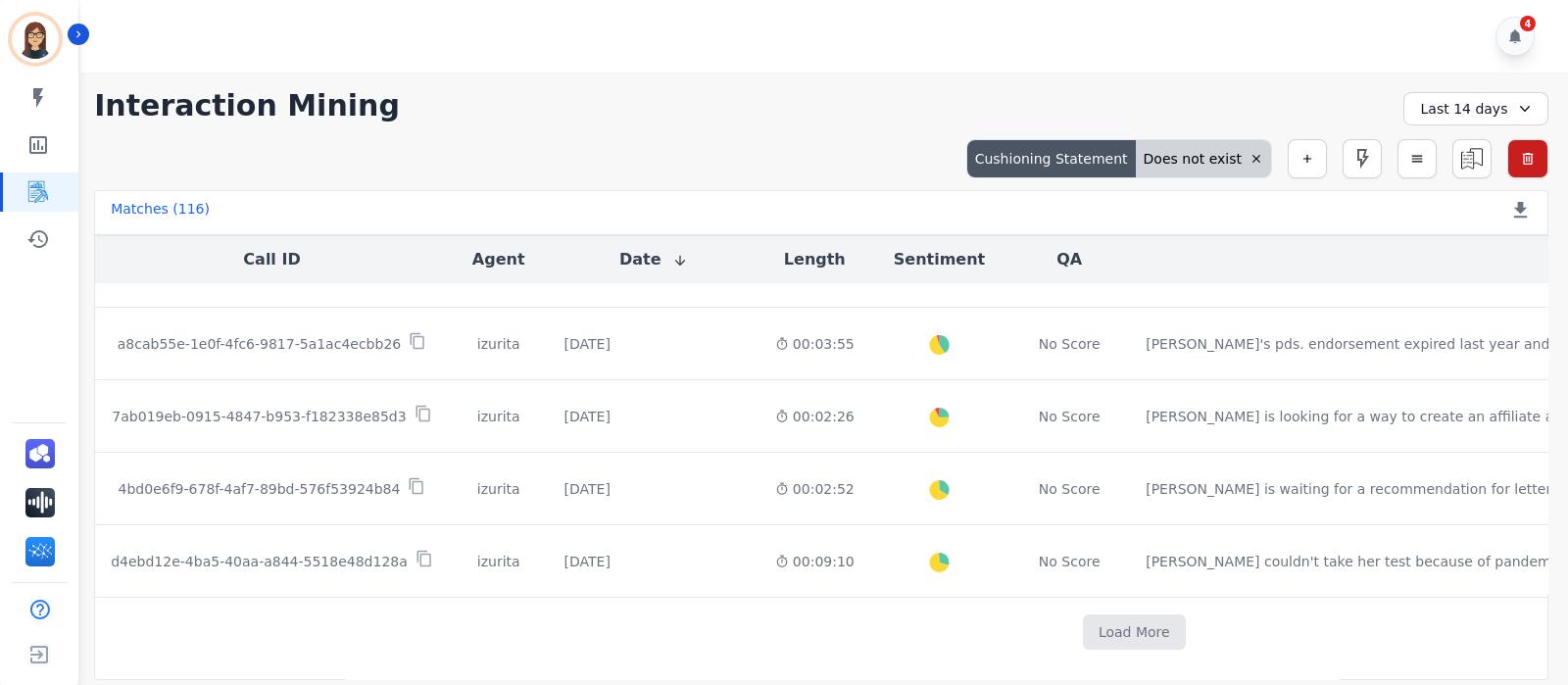
click at [1189, 164] on div "Does not exist" at bounding box center [1203, 159] width 135 height 38
select select "*********"
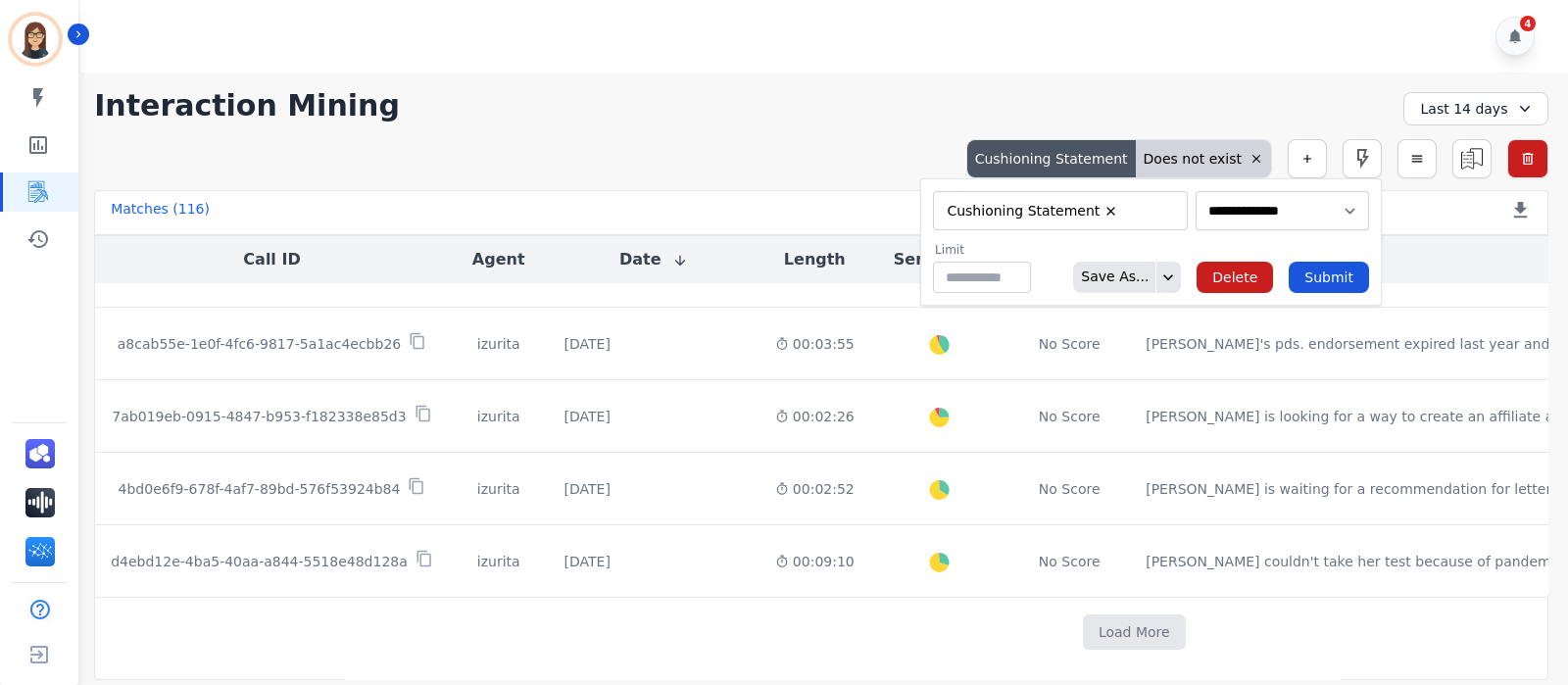
click at [1037, 155] on div "Cushioning Statement" at bounding box center [1052, 159] width 168 height 38
select select "*********"
click at [823, 149] on div "**********" at bounding box center [822, 159] width 1455 height 40
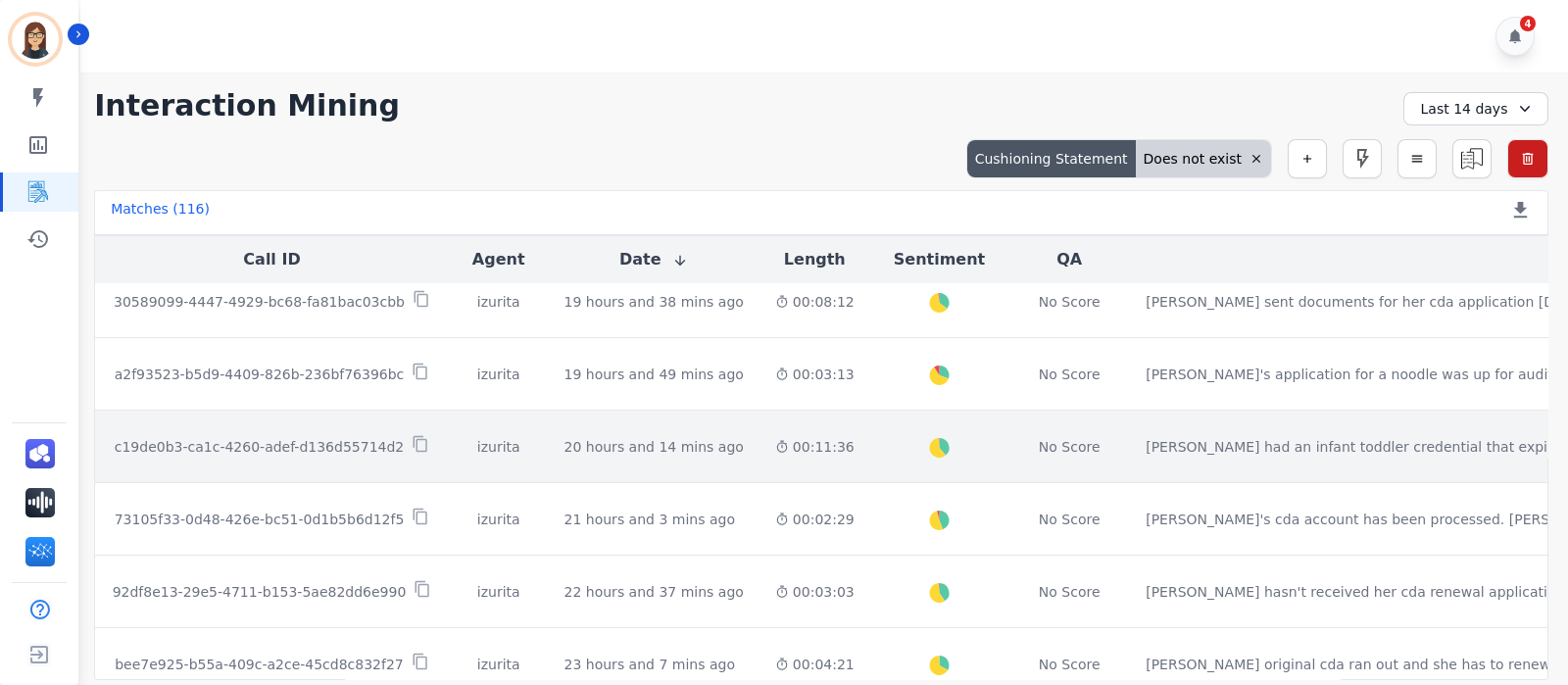
scroll to position [0, 0]
